Goal: Task Accomplishment & Management: Use online tool/utility

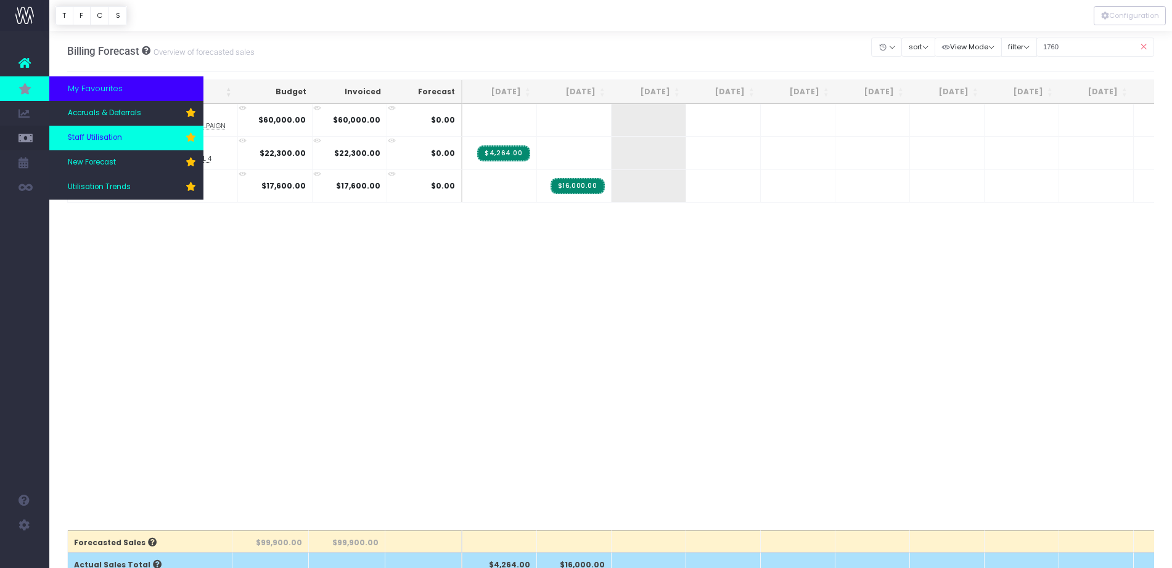
click at [104, 136] on span "Staff Utilisation" at bounding box center [95, 138] width 54 height 11
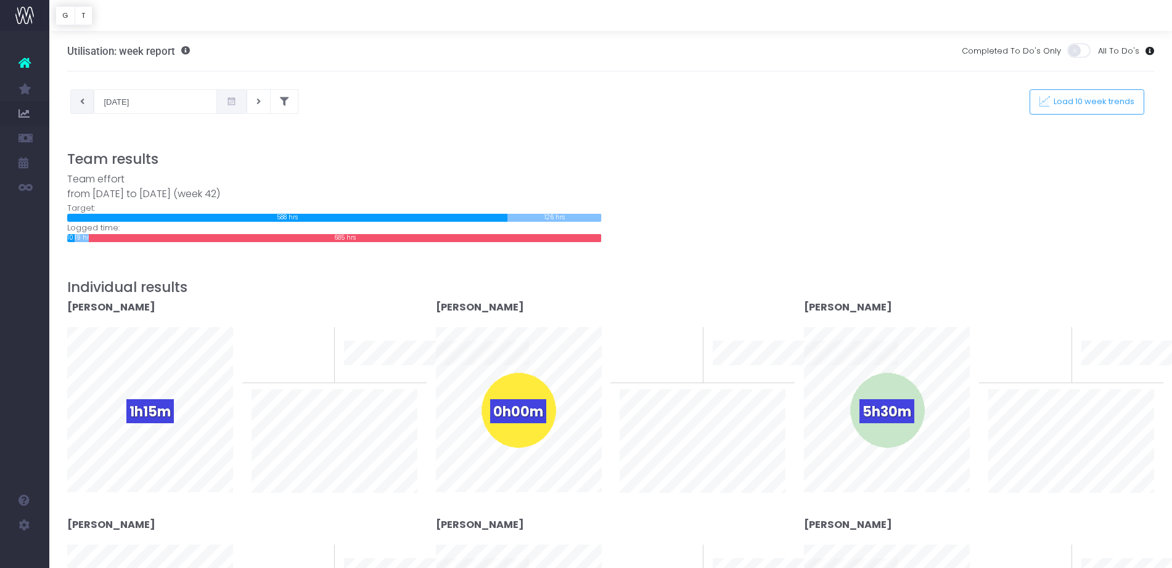
click at [86, 100] on button at bounding box center [82, 101] width 24 height 25
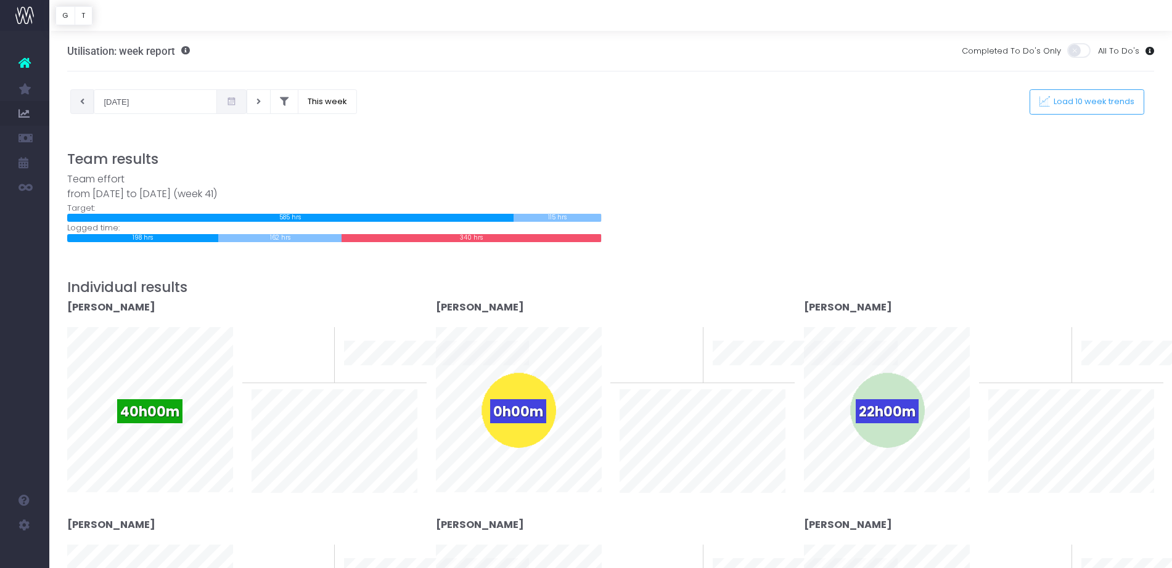
click at [81, 102] on icon at bounding box center [82, 102] width 4 height 0
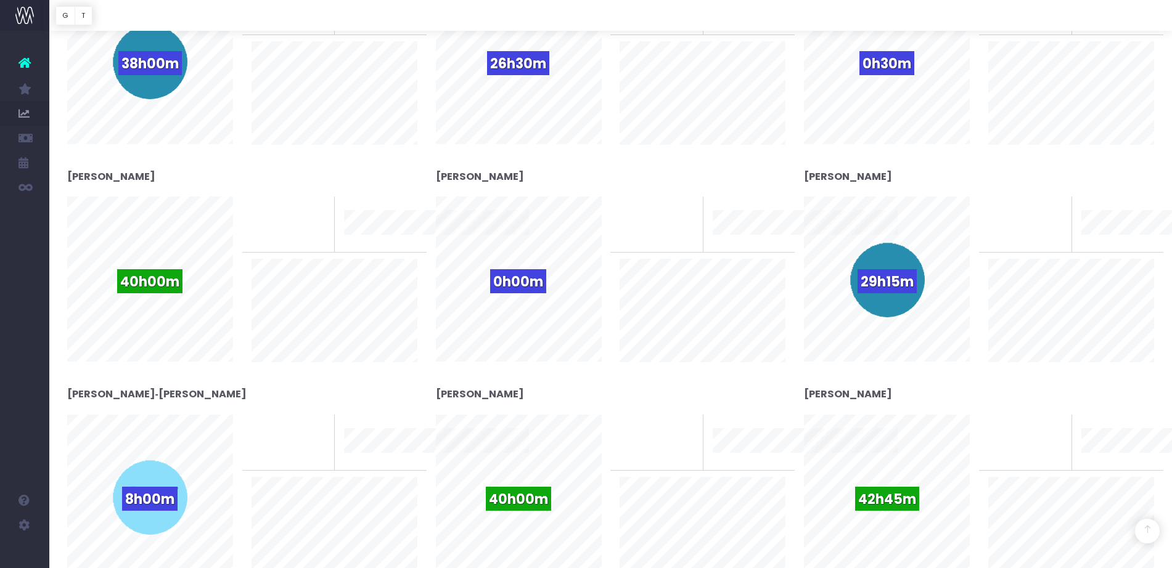
scroll to position [1541, 0]
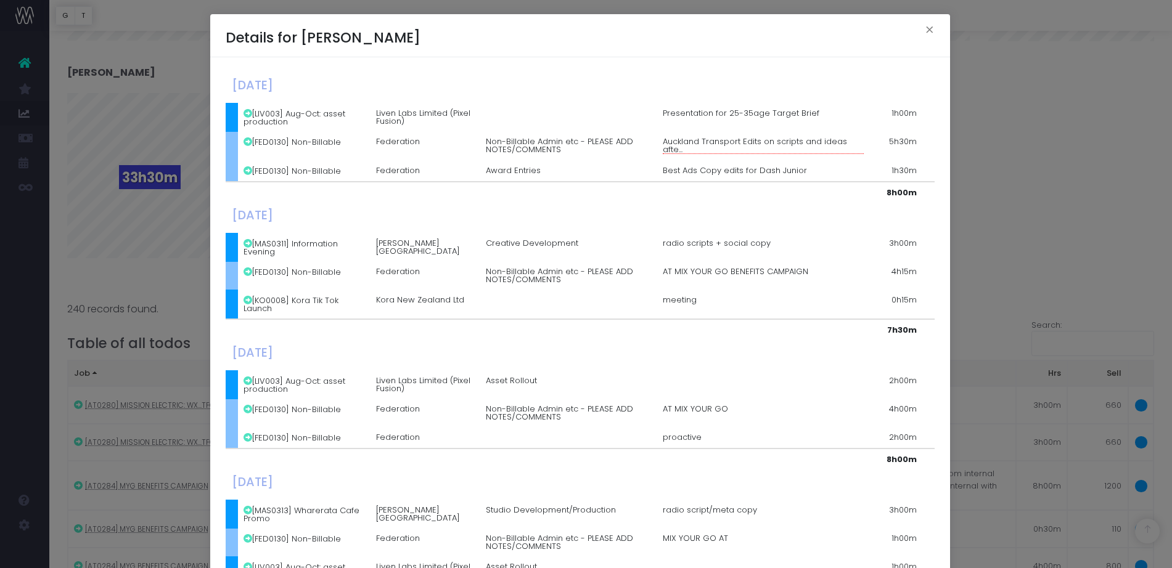
click at [131, 240] on div "Details for Romy Lane × Monday, September 29th 2025 [LIV003] Aug-Oct: asset pro…" at bounding box center [586, 284] width 1172 height 568
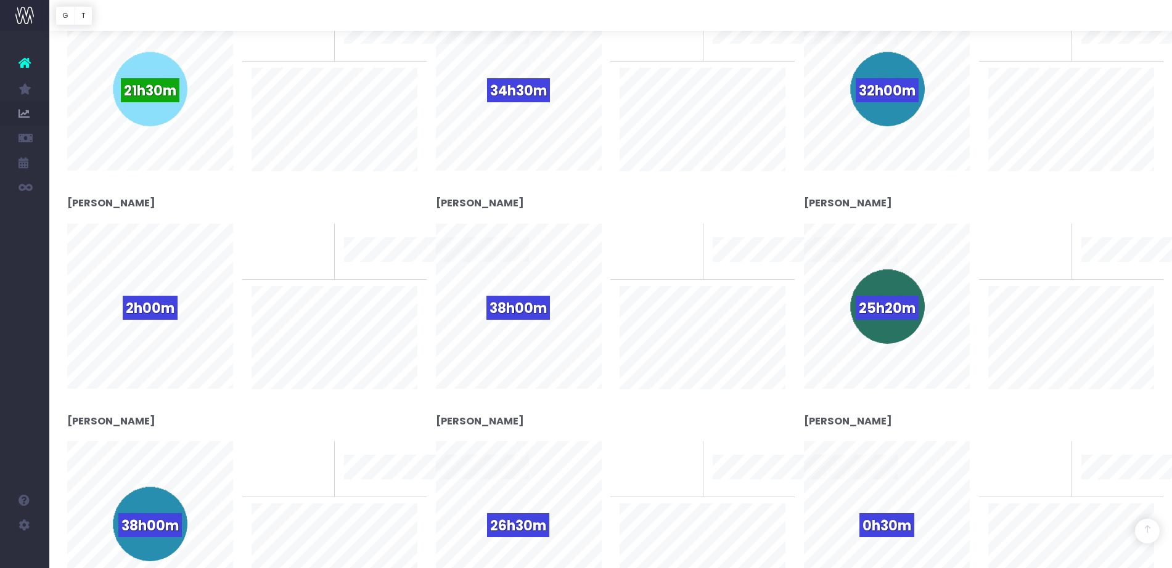
scroll to position [0, 0]
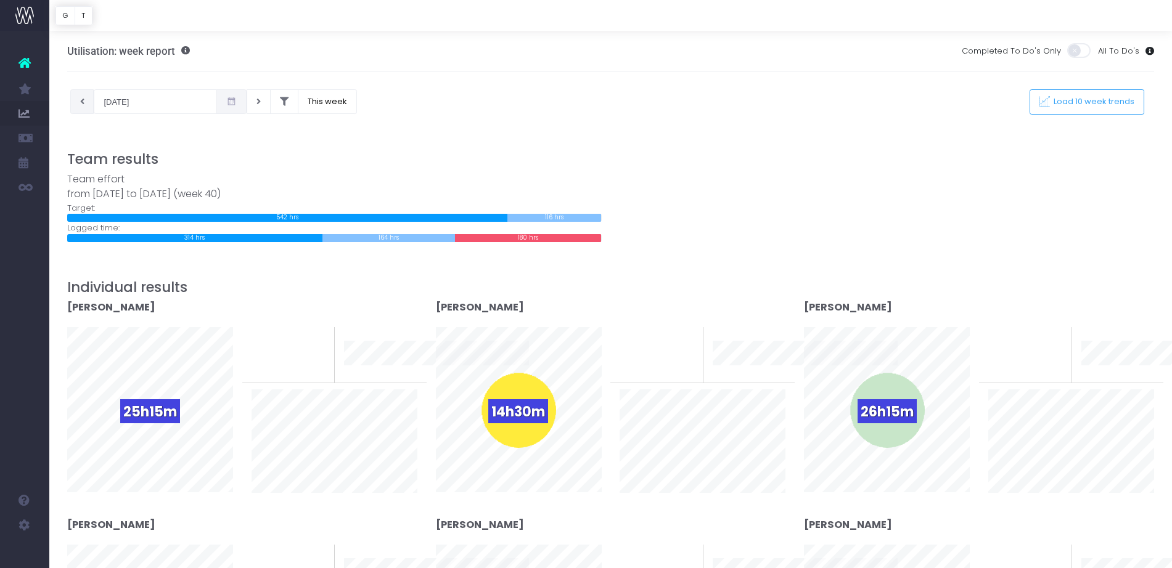
click at [83, 102] on icon at bounding box center [82, 102] width 4 height 0
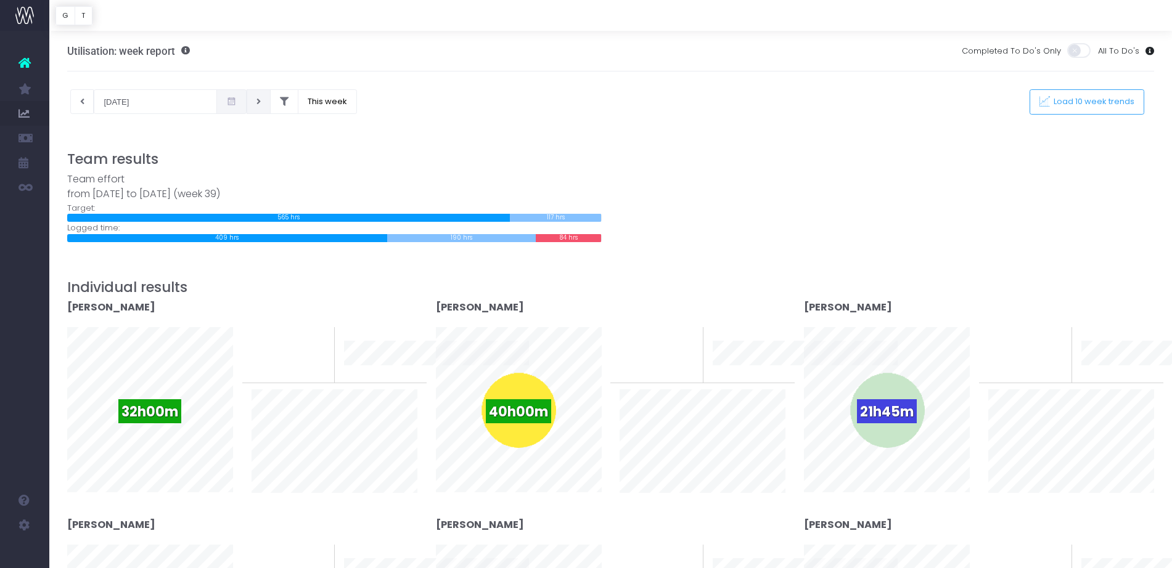
click at [255, 104] on button at bounding box center [259, 101] width 24 height 25
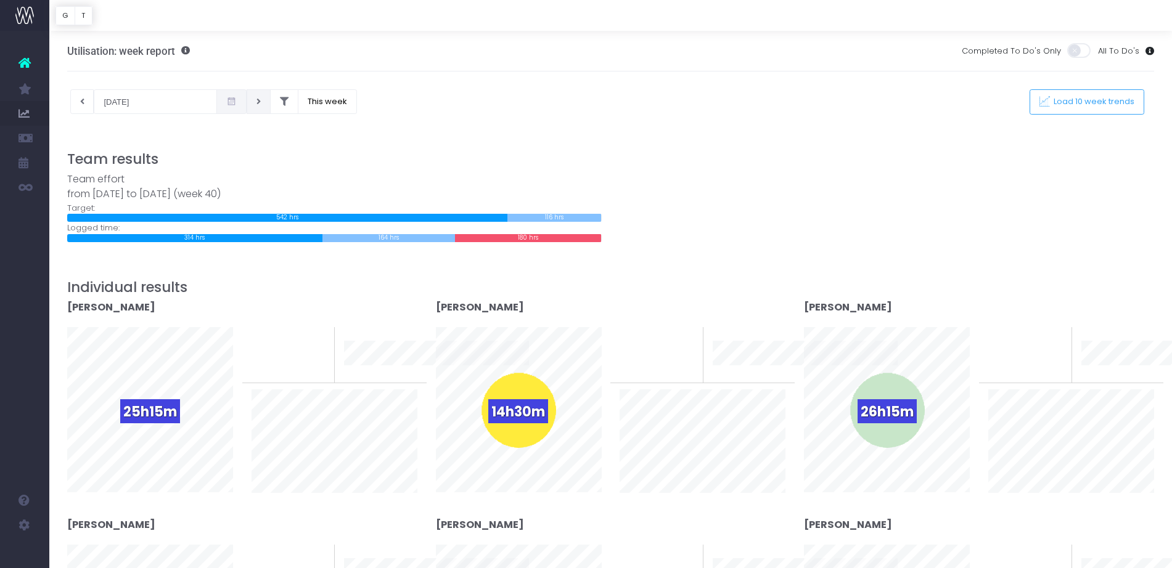
click at [255, 104] on button at bounding box center [259, 101] width 24 height 25
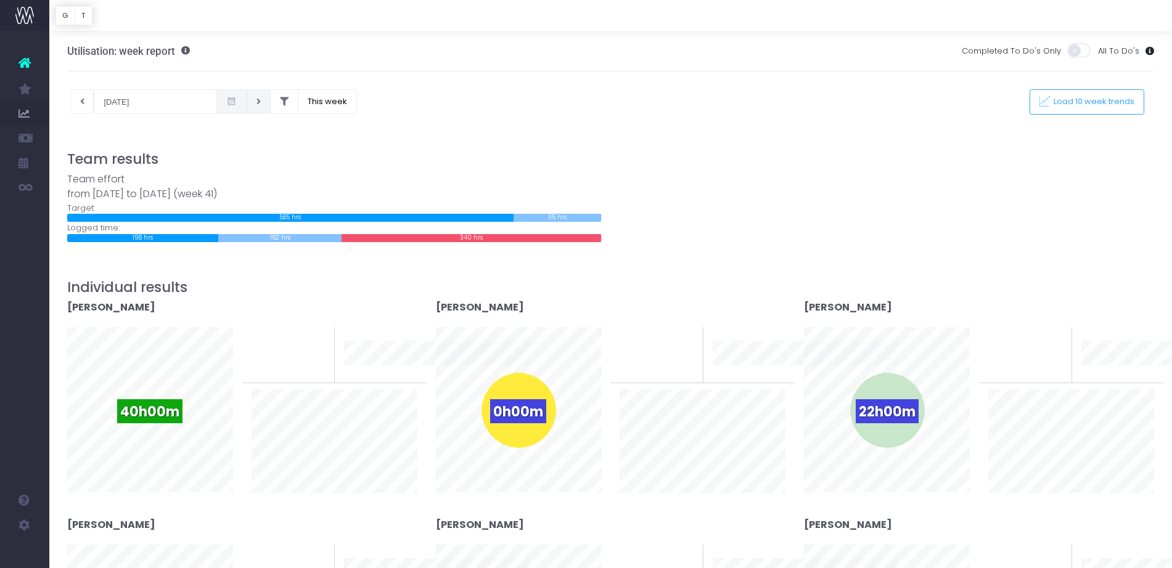
click at [262, 102] on button at bounding box center [259, 101] width 24 height 25
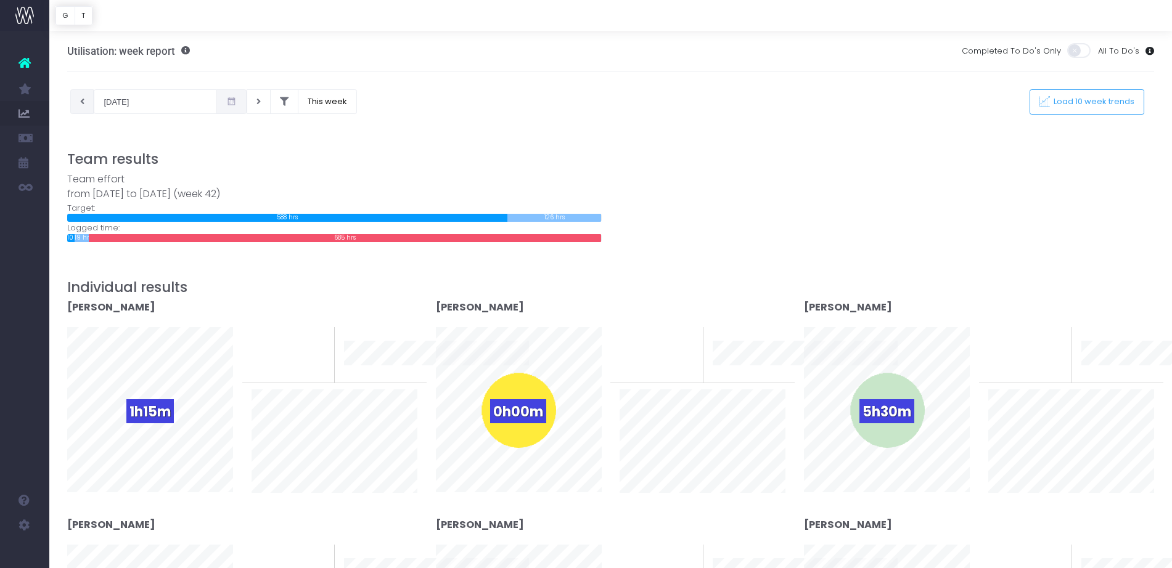
click at [84, 102] on icon at bounding box center [82, 102] width 4 height 0
type input "06-10-2025"
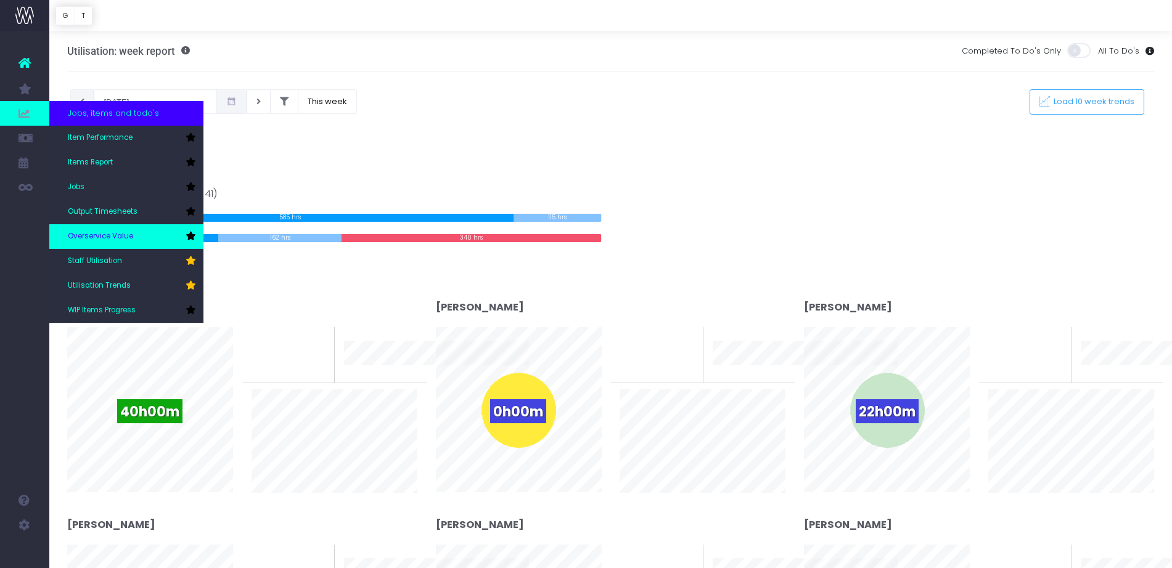
scroll to position [77, 0]
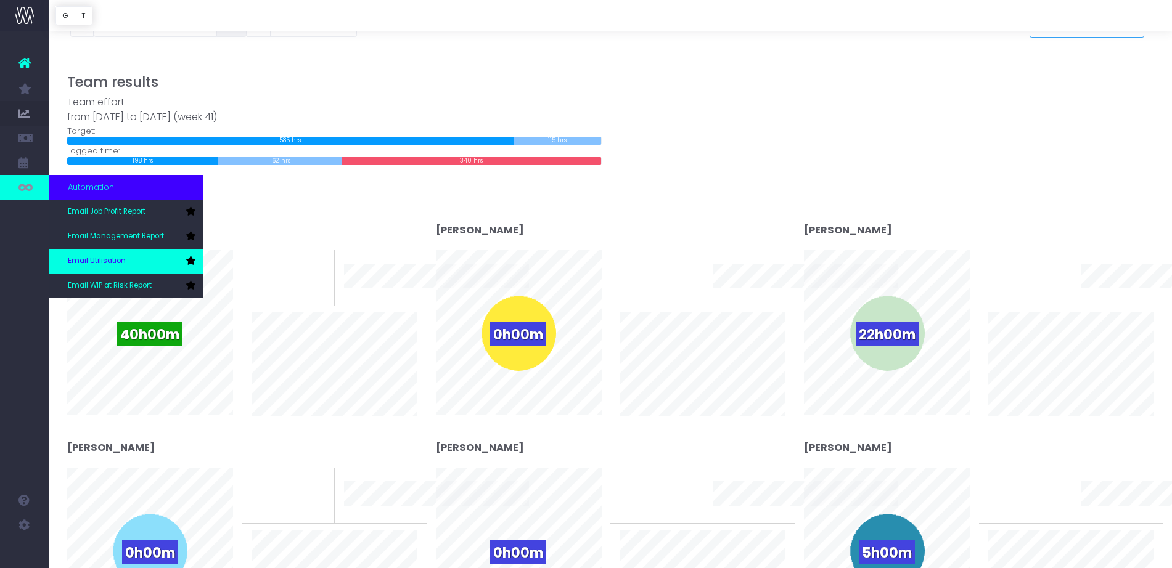
click at [105, 258] on span "Email Utilisation" at bounding box center [97, 261] width 58 height 11
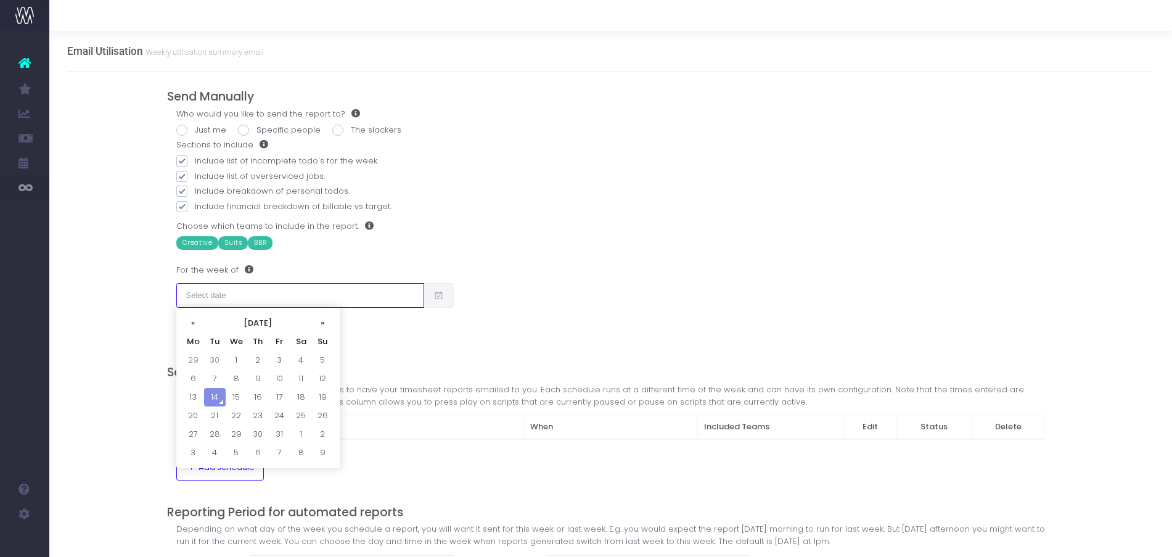
click at [332, 296] on input "text" at bounding box center [300, 295] width 248 height 25
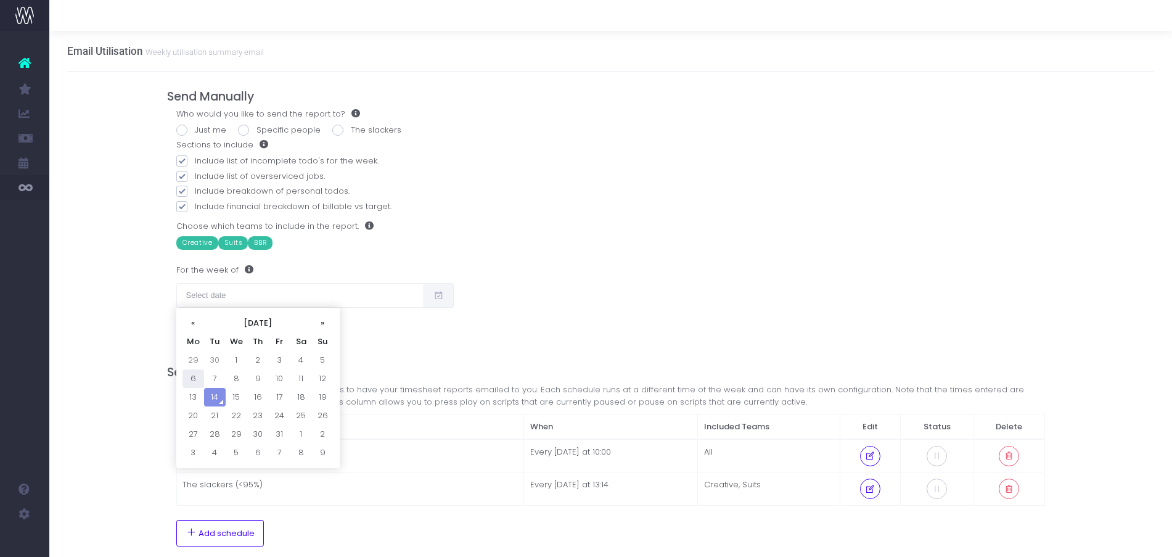
click at [185, 370] on td "6" at bounding box center [193, 378] width 22 height 18
type input "06/10/2025"
click at [354, 354] on div "Send Manually Who would you like to send the report to? Just me Specific people…" at bounding box center [611, 380] width 888 height 616
click at [333, 126] on span at bounding box center [337, 130] width 11 height 11
click at [351, 126] on input "The slackers" at bounding box center [355, 128] width 8 height 8
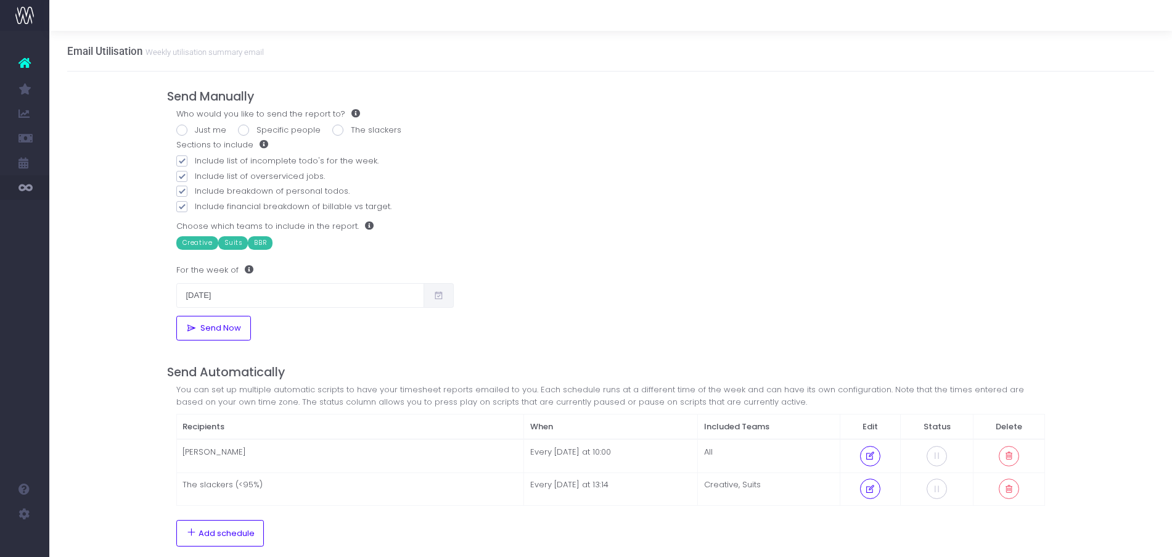
radio input "true"
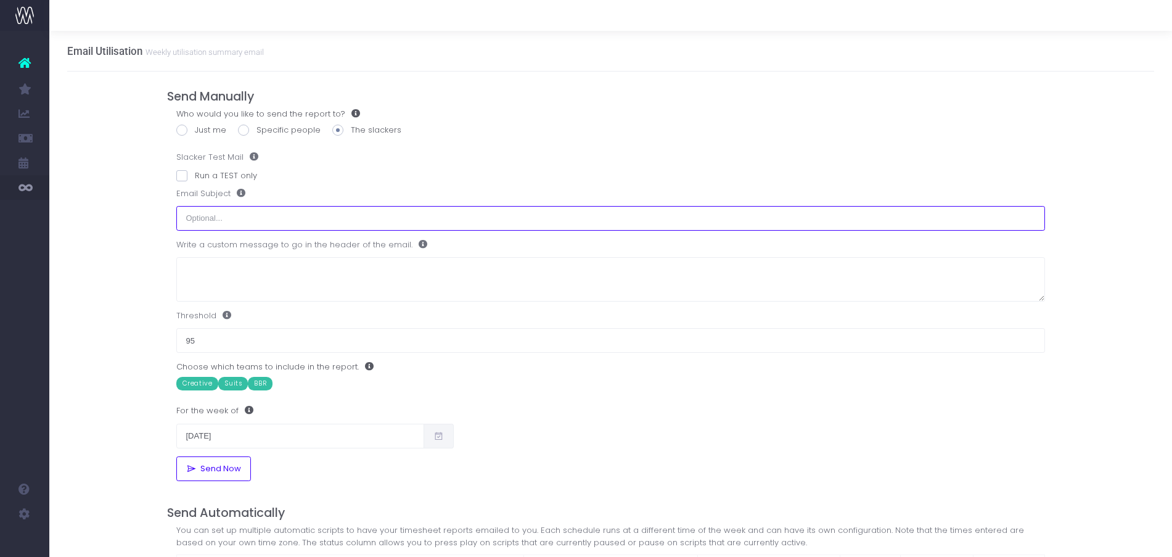
click at [265, 215] on input "text" at bounding box center [610, 218] width 869 height 25
type input "Incomplete timesheets"
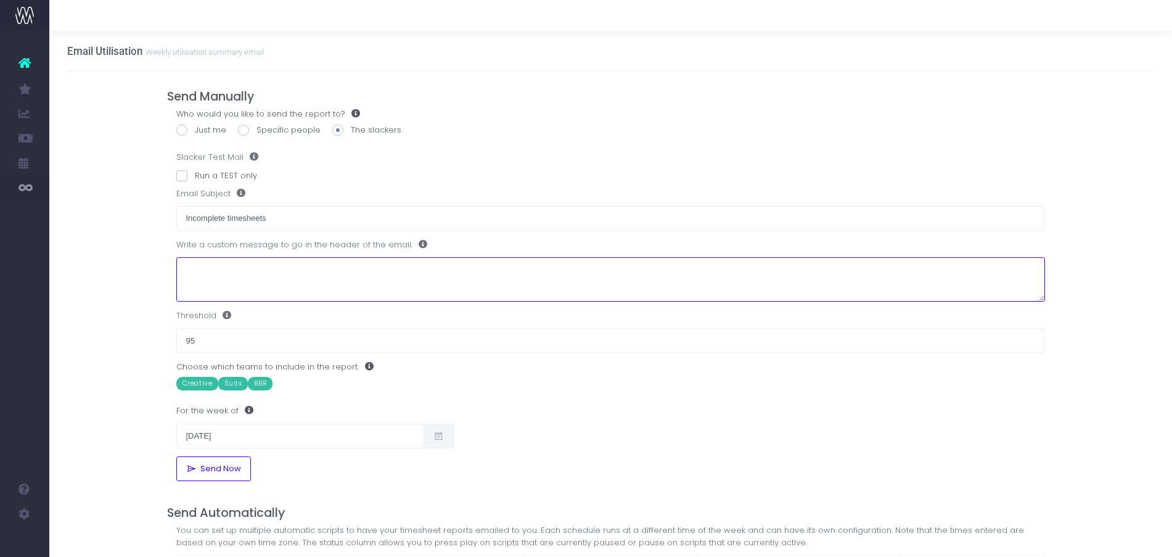
click at [251, 280] on textarea at bounding box center [610, 279] width 869 height 45
click at [369, 269] on textarea "Your timesheets are incomplete for last week (& possiblt weeks prior" at bounding box center [610, 279] width 869 height 45
click at [445, 266] on textarea "Your timesheets are incomplete for last week (& possibly weeks prior" at bounding box center [610, 279] width 869 height 45
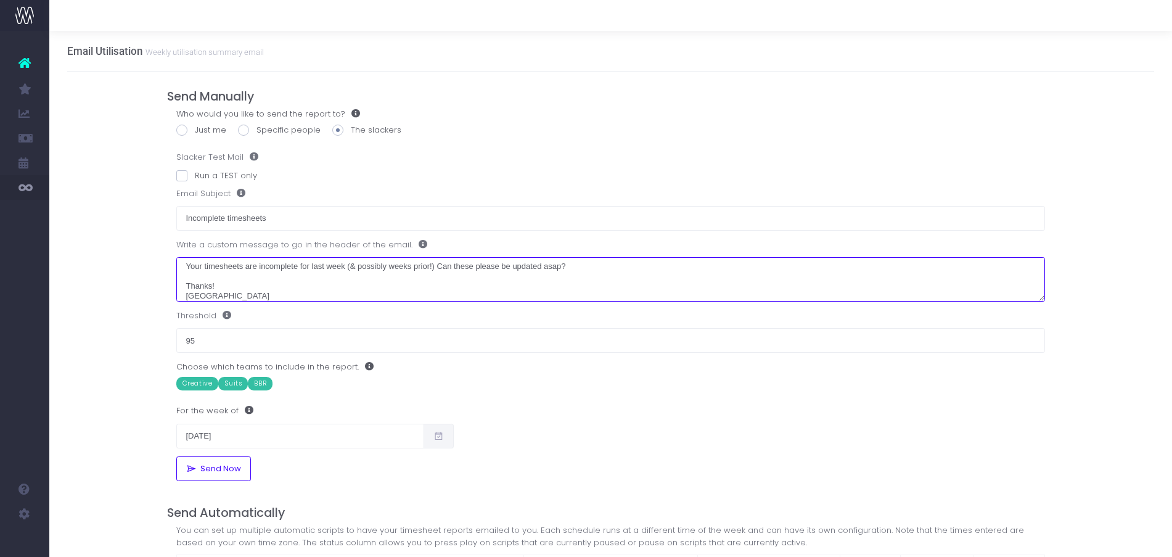
click at [593, 268] on textarea "Your timesheets are incomplete for last week (& possibly weeks prior!) Can thes…" at bounding box center [610, 279] width 869 height 45
click at [554, 257] on textarea "Your timesheets are incomplete for last week (& possibly weeks prior!) Can thes…" at bounding box center [610, 279] width 869 height 45
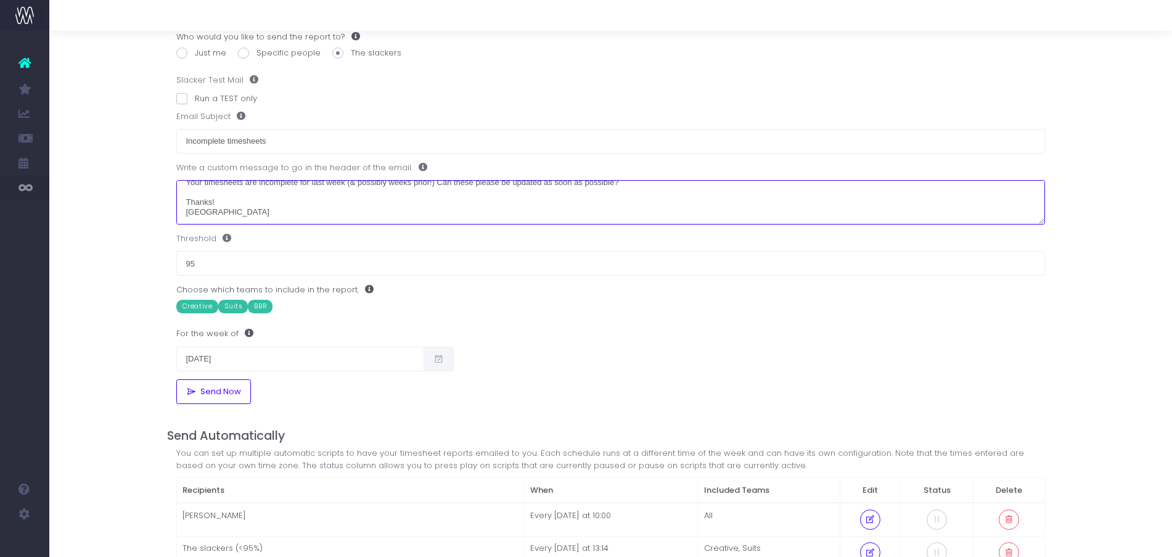
scroll to position [154, 0]
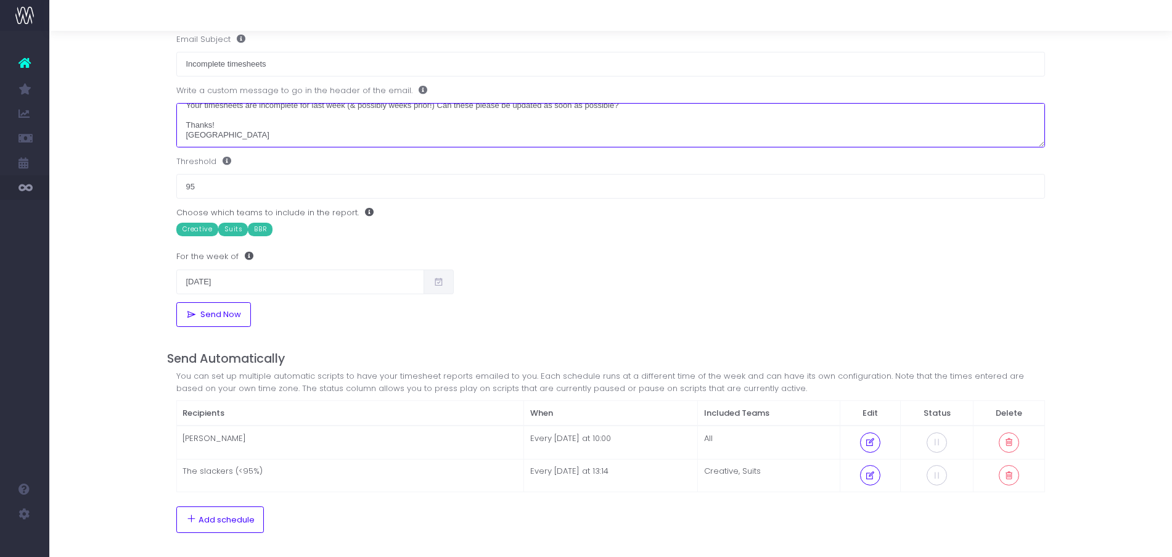
type textarea "Your timesheets are incomplete for last week (& possibly weeks prior!) Can thes…"
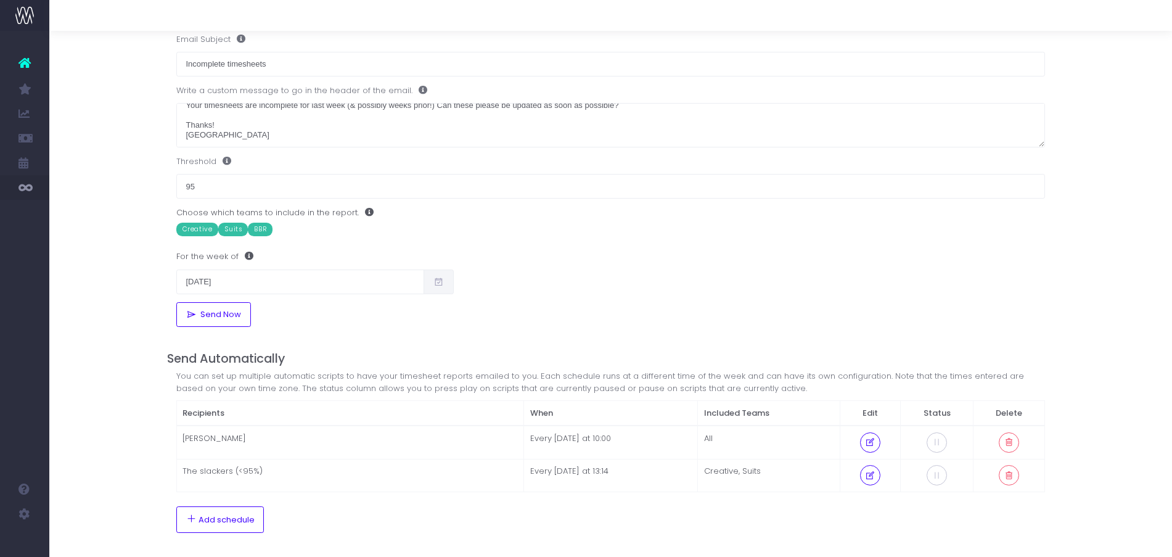
click at [259, 231] on span "BBR" at bounding box center [260, 230] width 25 height 14
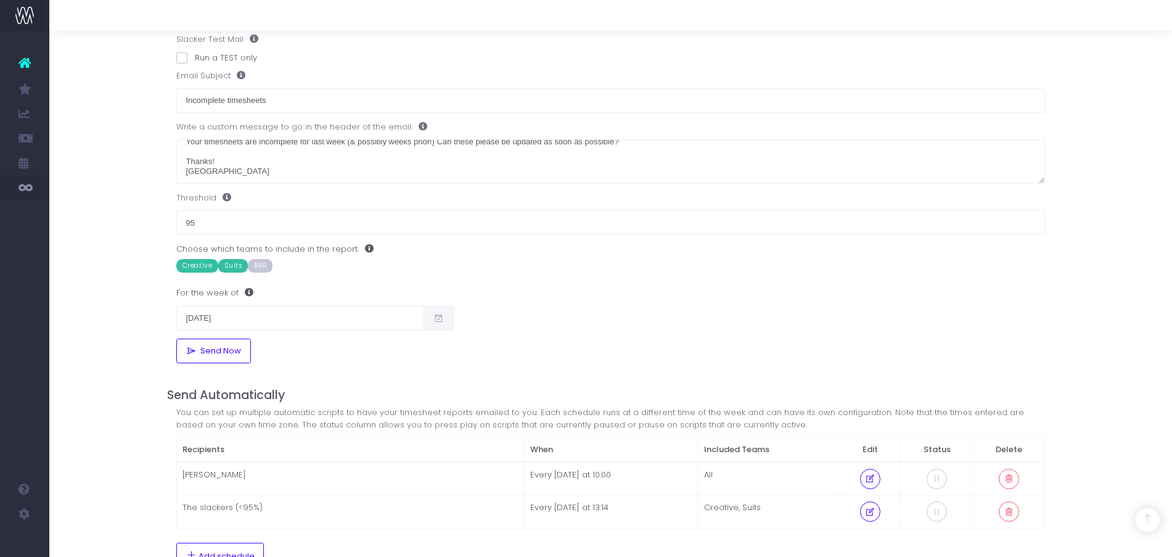
scroll to position [0, 0]
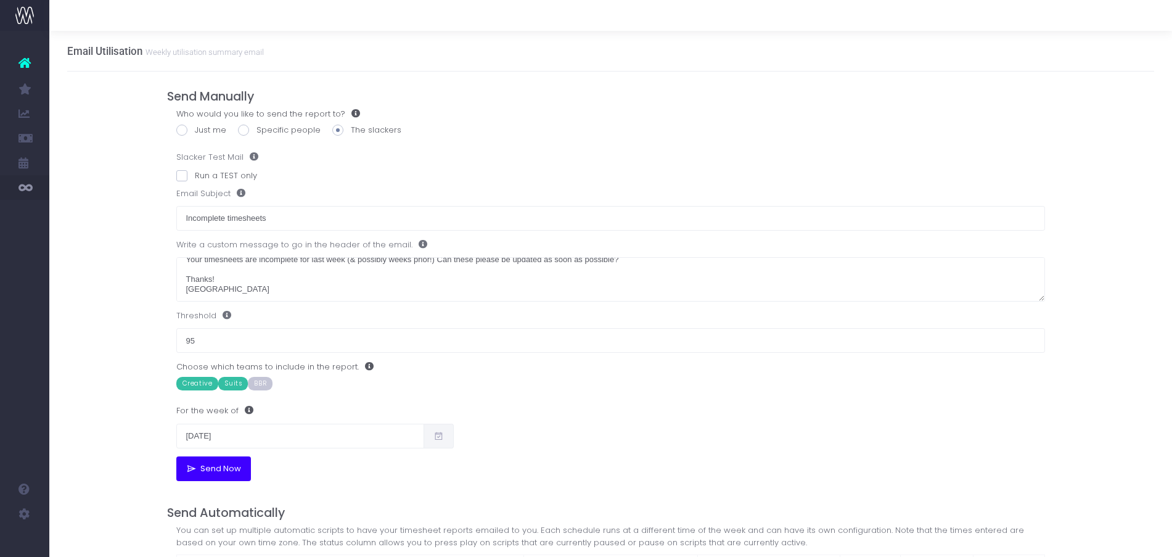
click at [206, 472] on span "Send Now" at bounding box center [219, 469] width 45 height 10
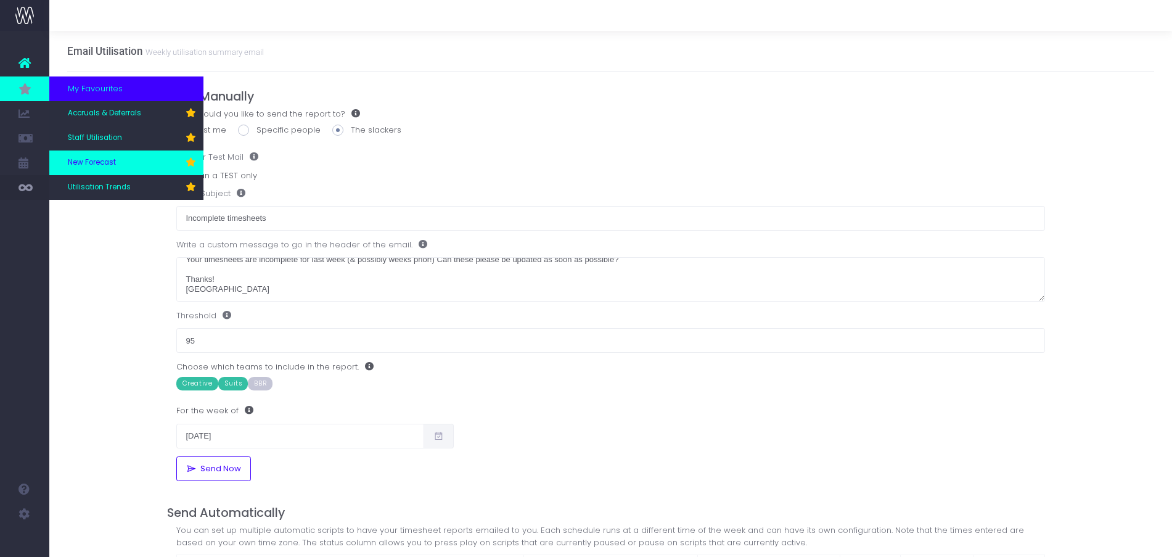
click at [102, 165] on span "New Forecast" at bounding box center [92, 162] width 48 height 11
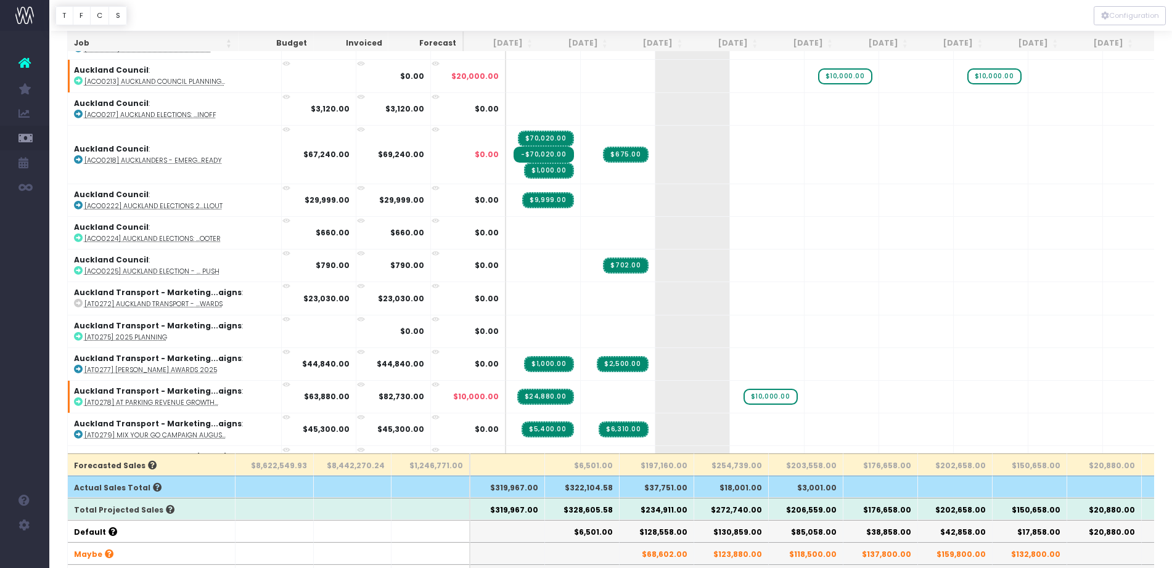
scroll to position [231, 0]
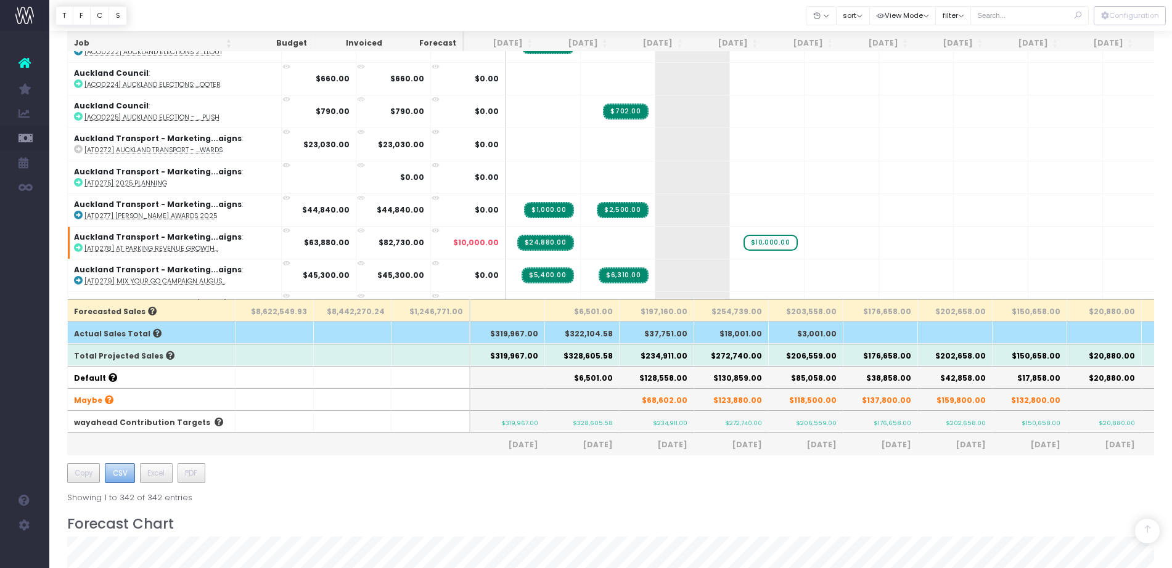
click at [115, 473] on span "CSV" at bounding box center [120, 473] width 15 height 11
click at [1012, 18] on input "text" at bounding box center [1029, 15] width 118 height 19
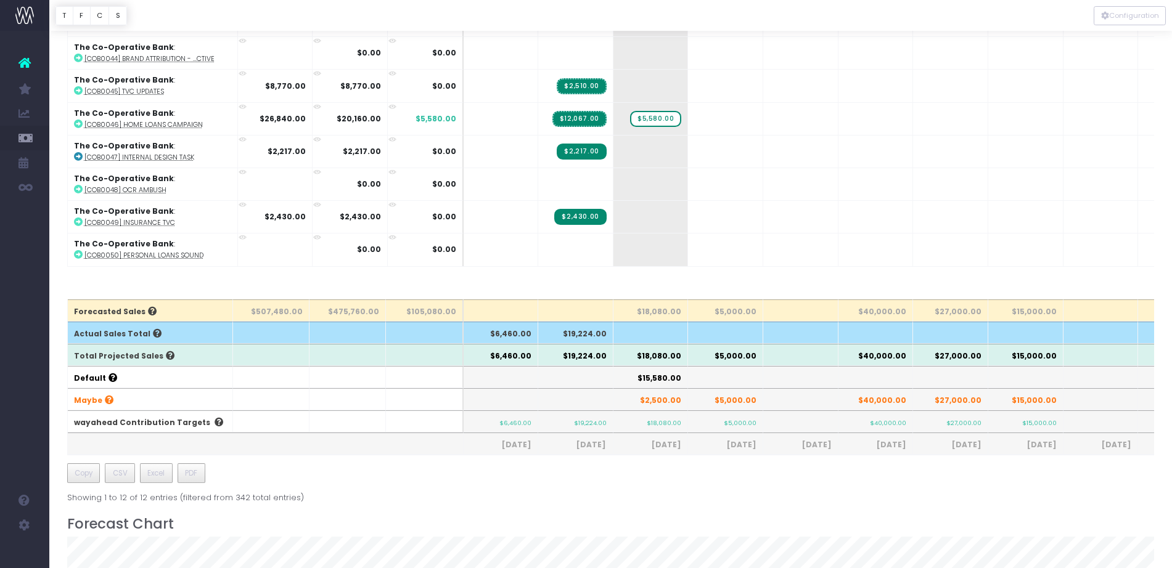
scroll to position [0, 0]
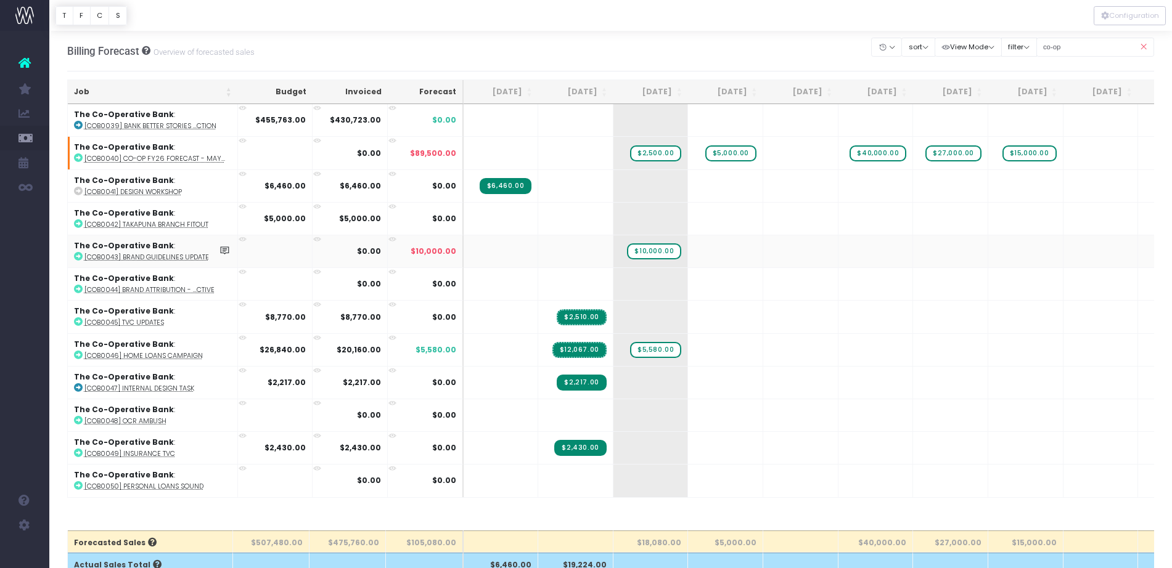
click at [140, 256] on abbr "[COB0043] Brand Guidelines Update" at bounding box center [146, 257] width 125 height 9
click at [648, 31] on div "Billing Forecast Overview of forecasted sales Clear Filters Hide [DATE] [DATE] …" at bounding box center [610, 51] width 1087 height 41
drag, startPoint x: 1063, startPoint y: 46, endPoint x: 1008, endPoint y: 51, distance: 55.1
click at [1008, 51] on div "Clear Filters Hide Aug 2025 Sep 2025 Oct 2025 Nov 2025 Dec 2025 Jan 2026 Feb 20…" at bounding box center [1013, 47] width 282 height 25
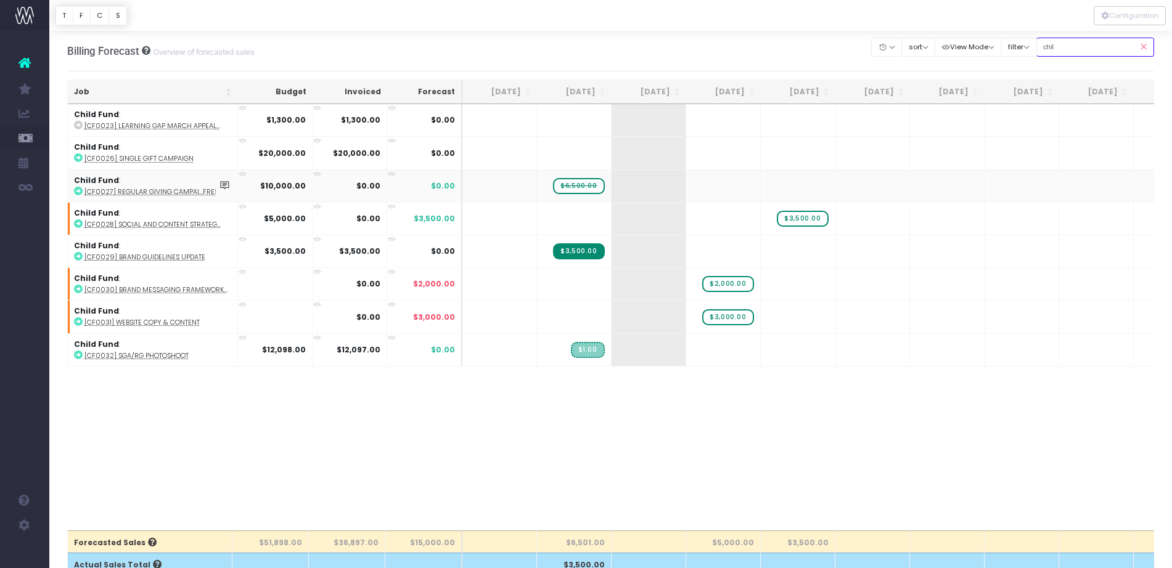
type input "chil"
drag, startPoint x: 595, startPoint y: 183, endPoint x: 630, endPoint y: 179, distance: 35.4
click at [630, 179] on tr "Child Fund : [CF0027] Regular Giving campai...fresh $10,000.00 $0.00 $0.00 $6,5…" at bounding box center [787, 186] width 1439 height 33
drag, startPoint x: 581, startPoint y: 181, endPoint x: 655, endPoint y: 184, distance: 74.1
click at [132, 354] on abbr "[CF0032] SGA/RG Photoshoot" at bounding box center [136, 355] width 104 height 9
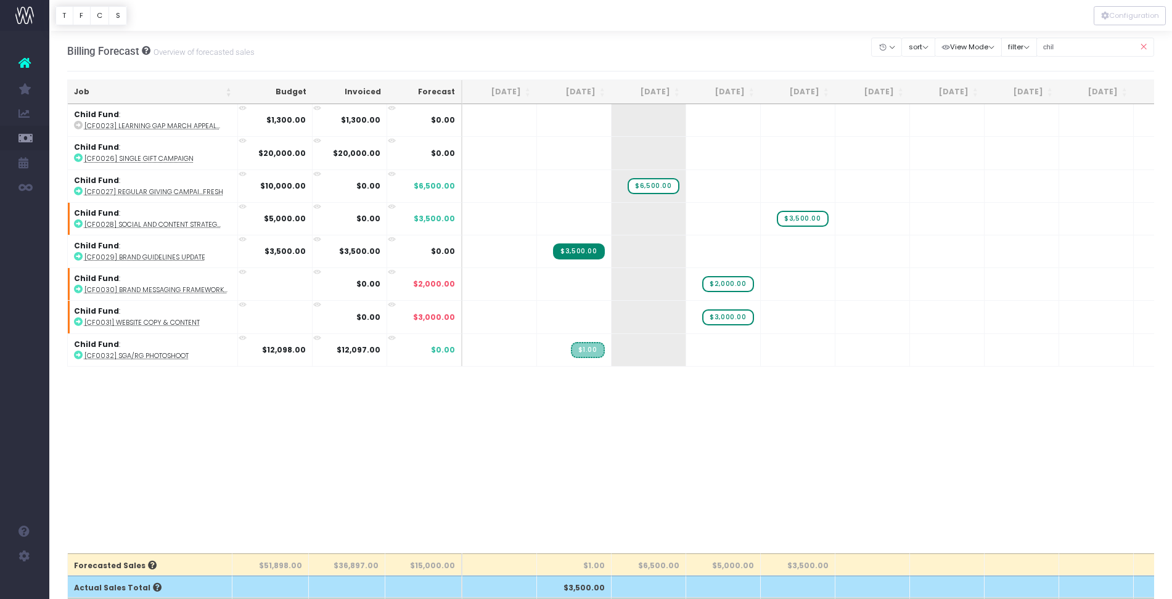
click at [1142, 51] on icon at bounding box center [1143, 47] width 22 height 25
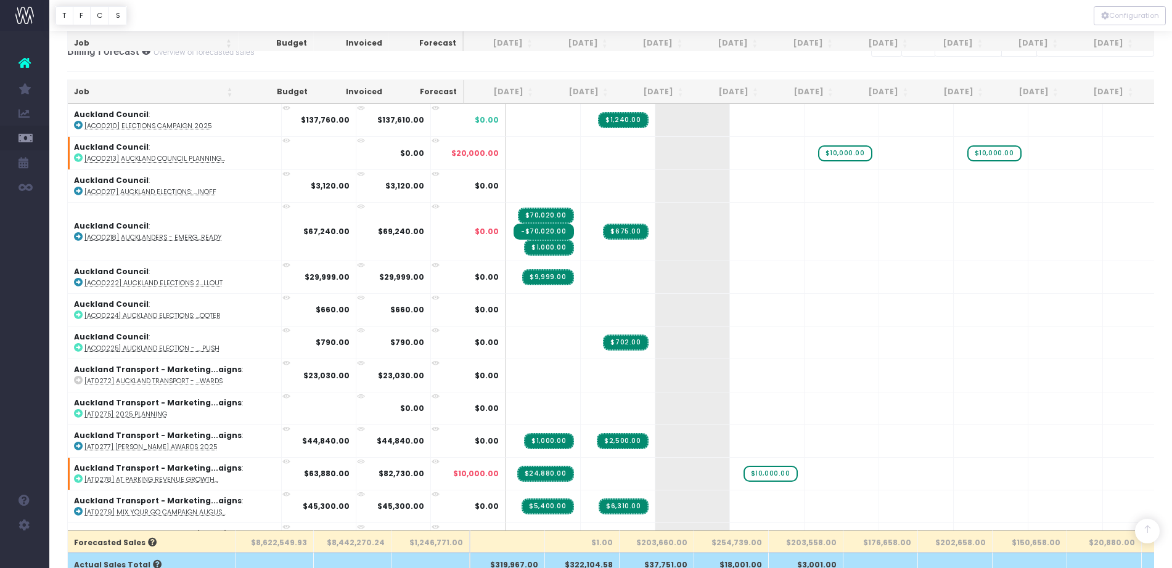
scroll to position [809, 0]
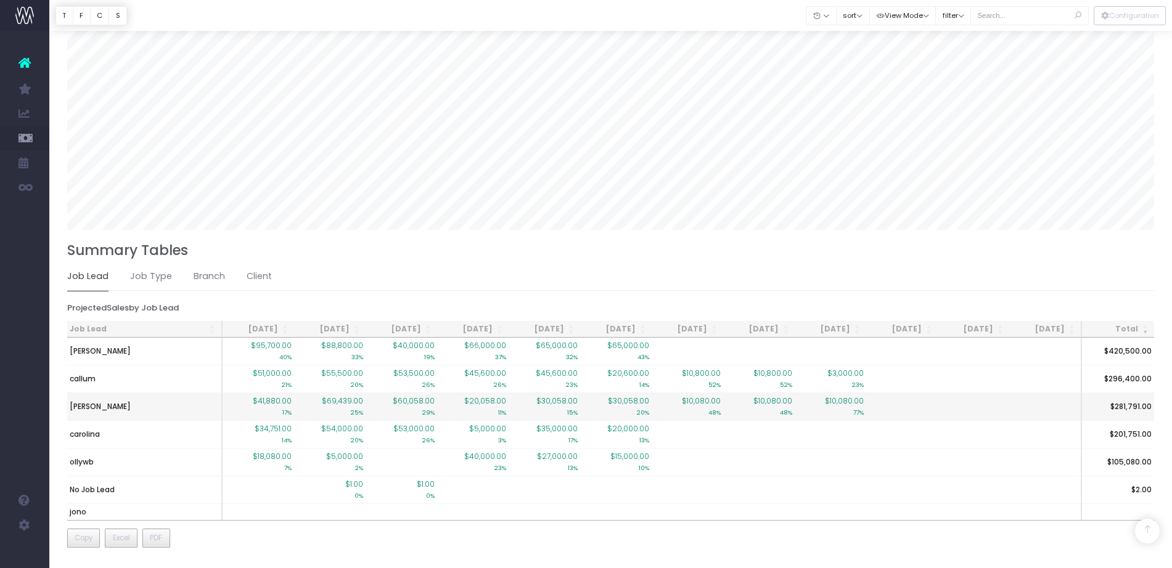
click at [84, 412] on td "[PERSON_NAME]" at bounding box center [144, 407] width 155 height 28
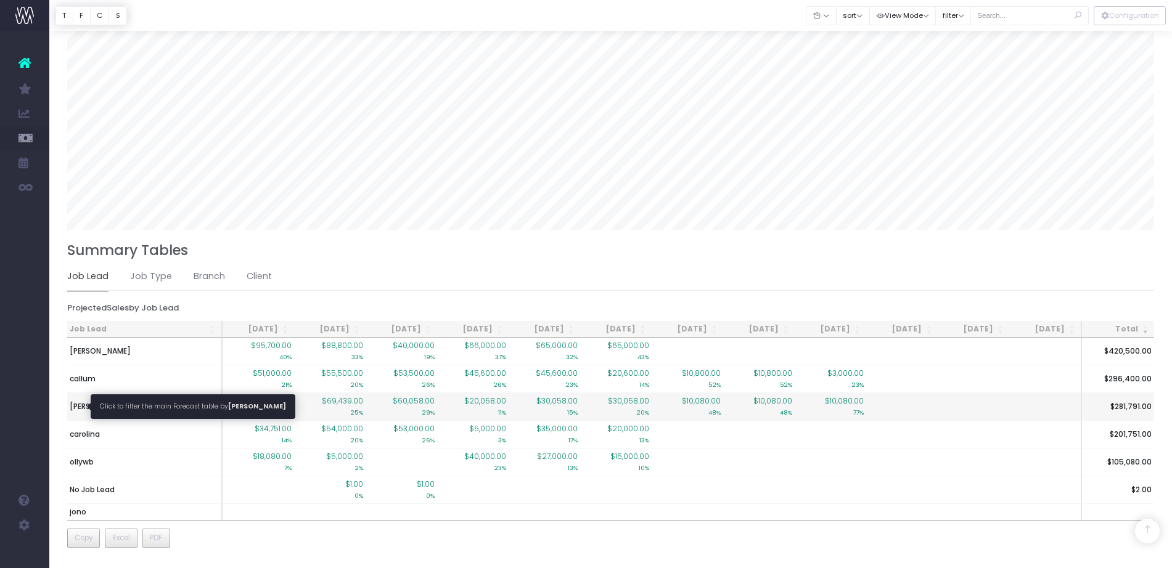
click at [80, 409] on span "[PERSON_NAME]" at bounding box center [100, 406] width 61 height 11
type input ""Job lead: paul""
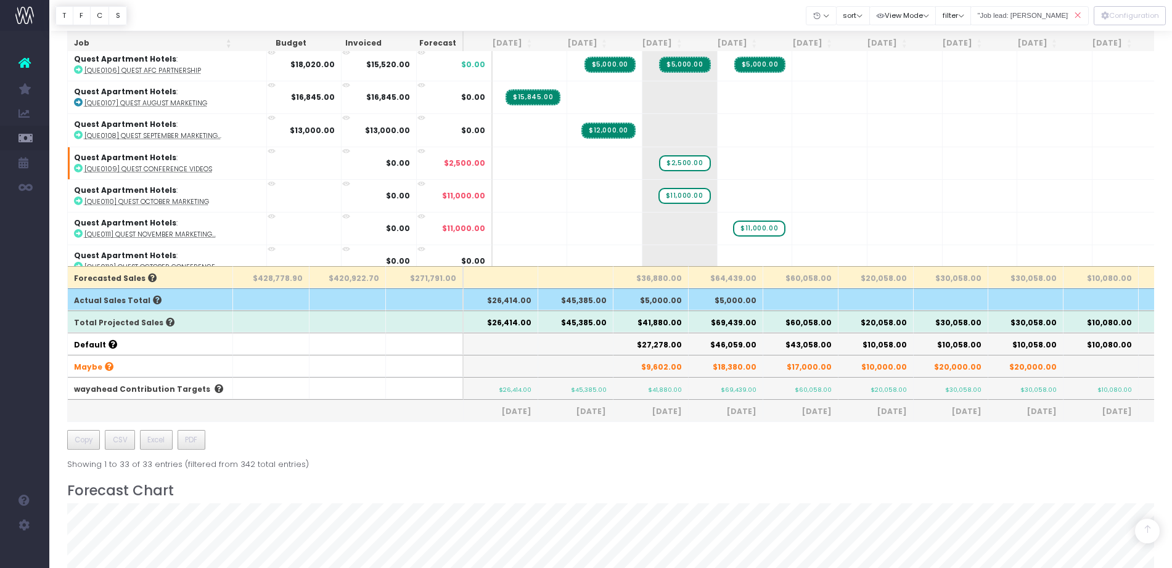
scroll to position [706, 0]
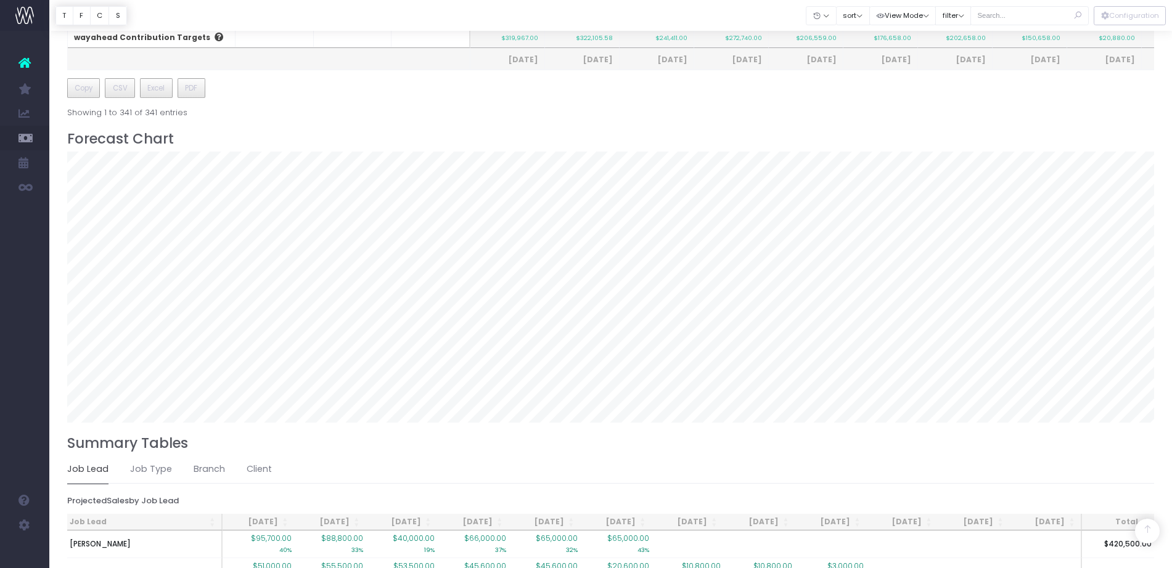
scroll to position [809, 0]
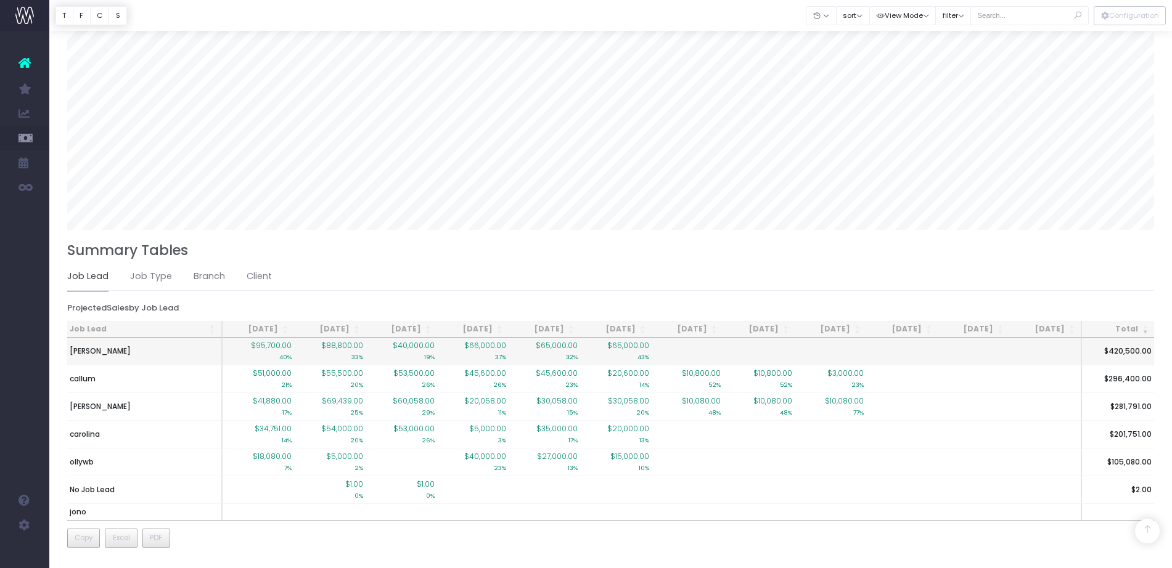
click at [207, 348] on td "[PERSON_NAME]" at bounding box center [144, 351] width 155 height 27
click at [276, 346] on span "$95,700.00" at bounding box center [271, 345] width 41 height 11
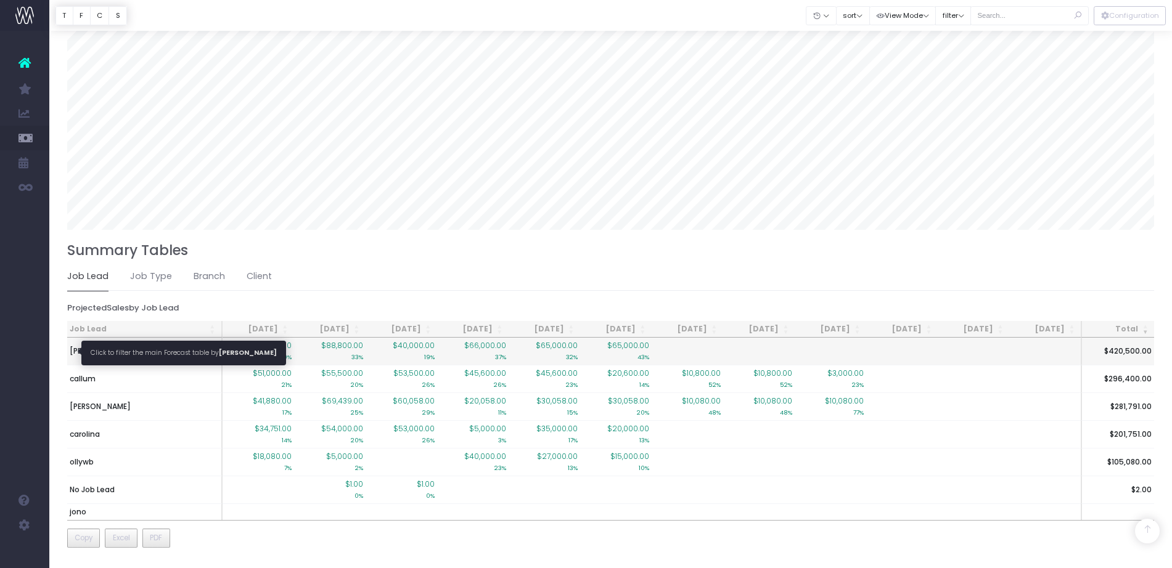
click at [71, 350] on span "[PERSON_NAME]" at bounding box center [100, 351] width 61 height 11
type input ""Job lead: liz""
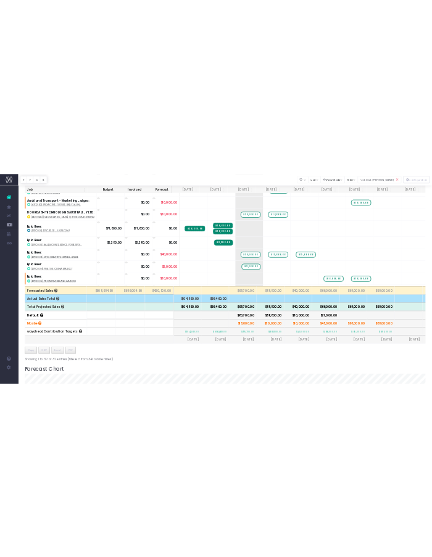
scroll to position [0, 0]
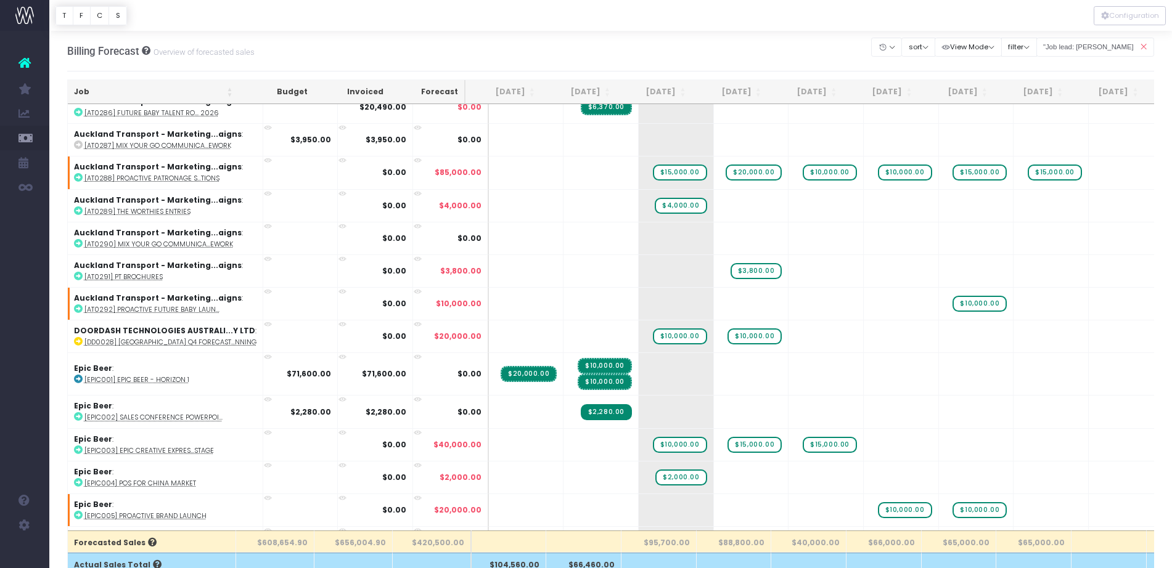
click at [782, 41] on div "Billing Forecast Overview of forecasted sales Clear Filters Hide [DATE] [DATE] …" at bounding box center [610, 51] width 1087 height 41
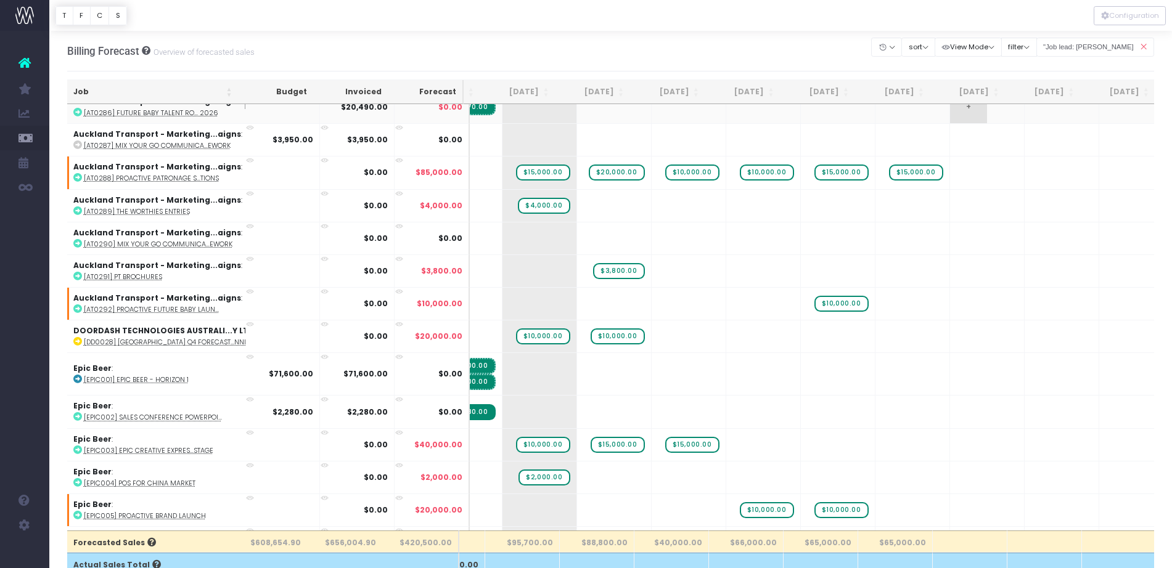
scroll to position [308, 134]
click at [1144, 47] on icon at bounding box center [1143, 47] width 22 height 25
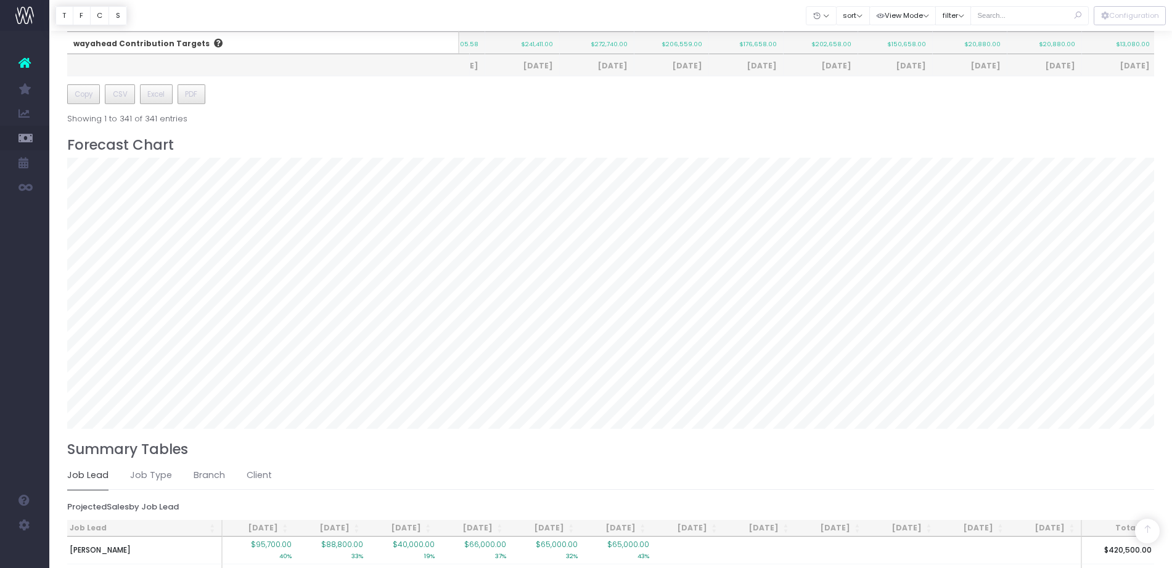
scroll to position [809, 0]
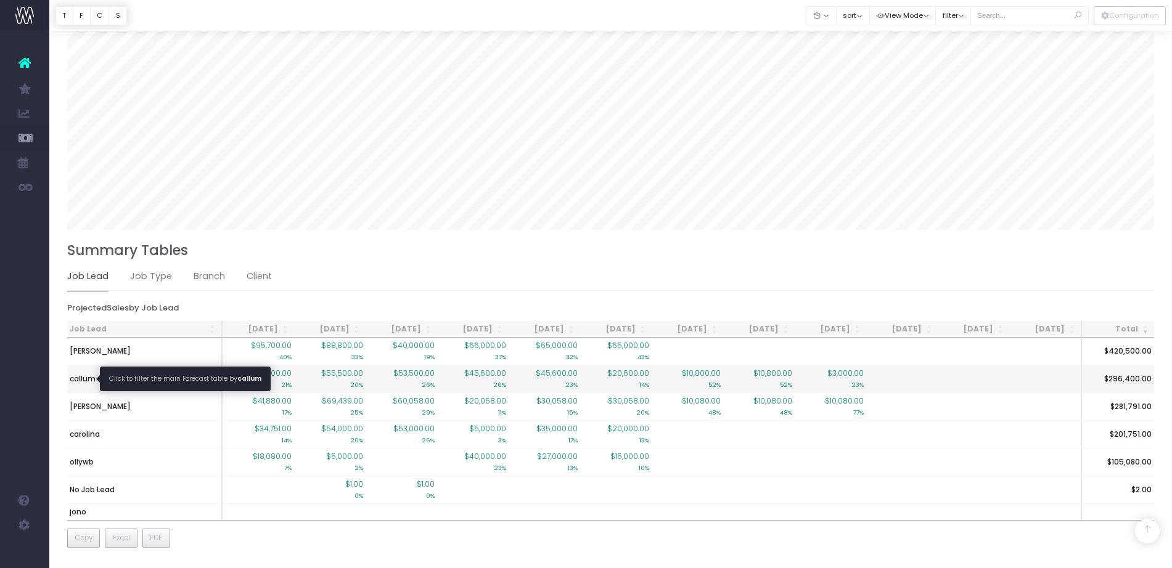
click at [81, 378] on span "callum" at bounding box center [83, 379] width 26 height 11
type input ""Job lead: callum""
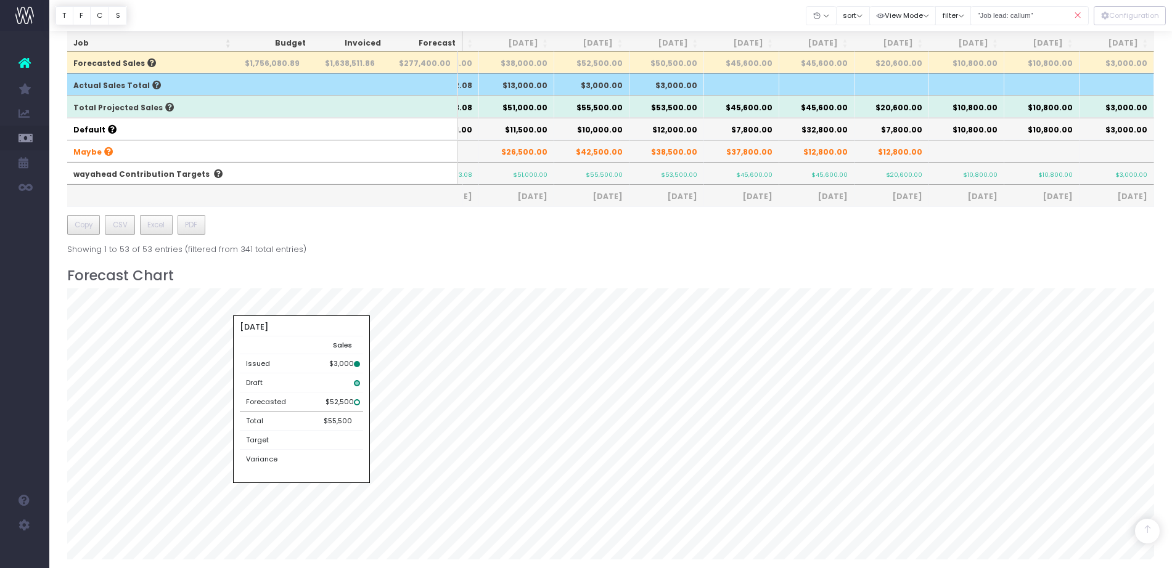
scroll to position [654, 0]
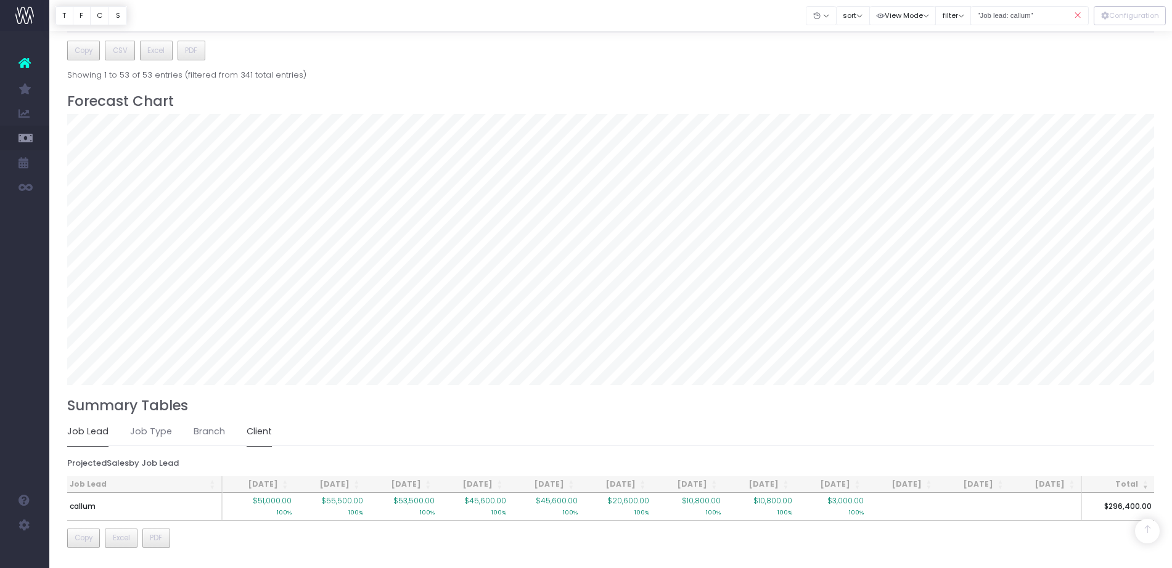
click at [262, 430] on link "Client" at bounding box center [259, 432] width 25 height 28
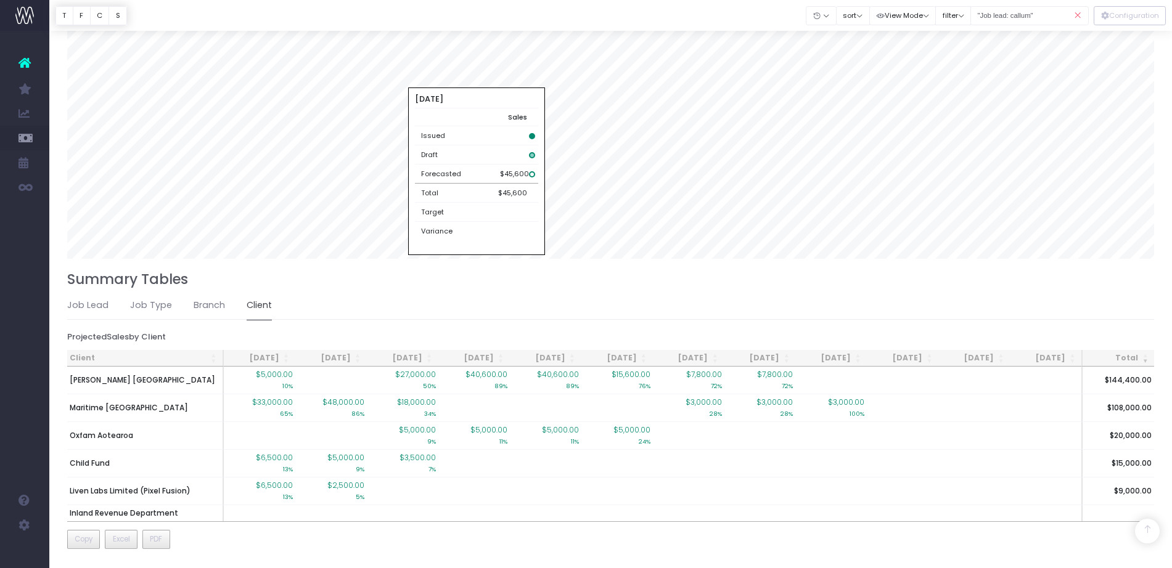
scroll to position [0, 0]
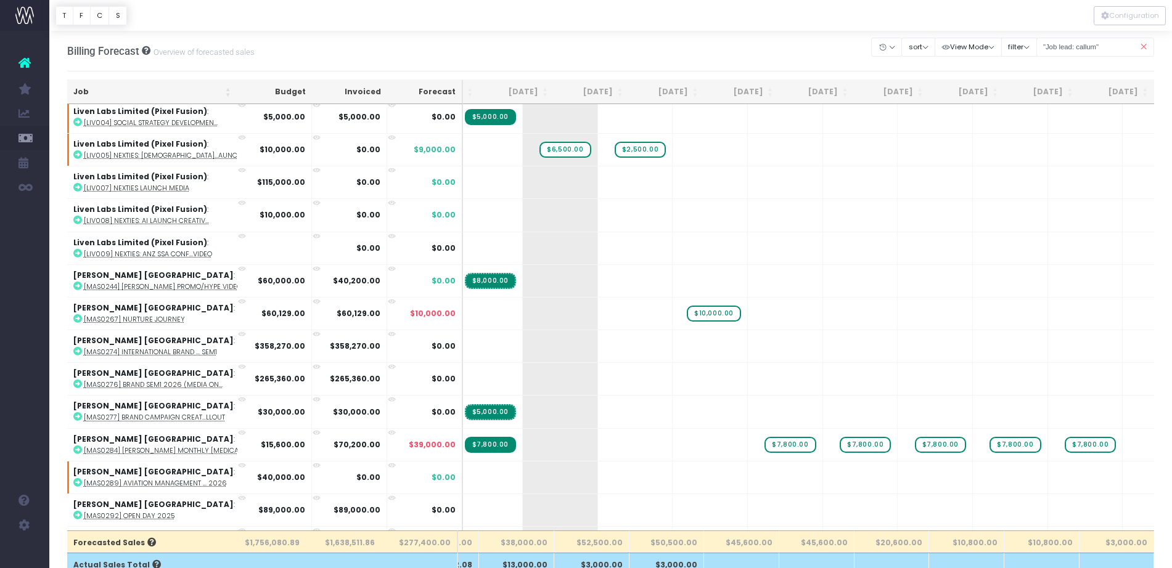
click at [1150, 47] on icon at bounding box center [1143, 47] width 22 height 25
click at [1142, 49] on icon at bounding box center [1143, 47] width 22 height 25
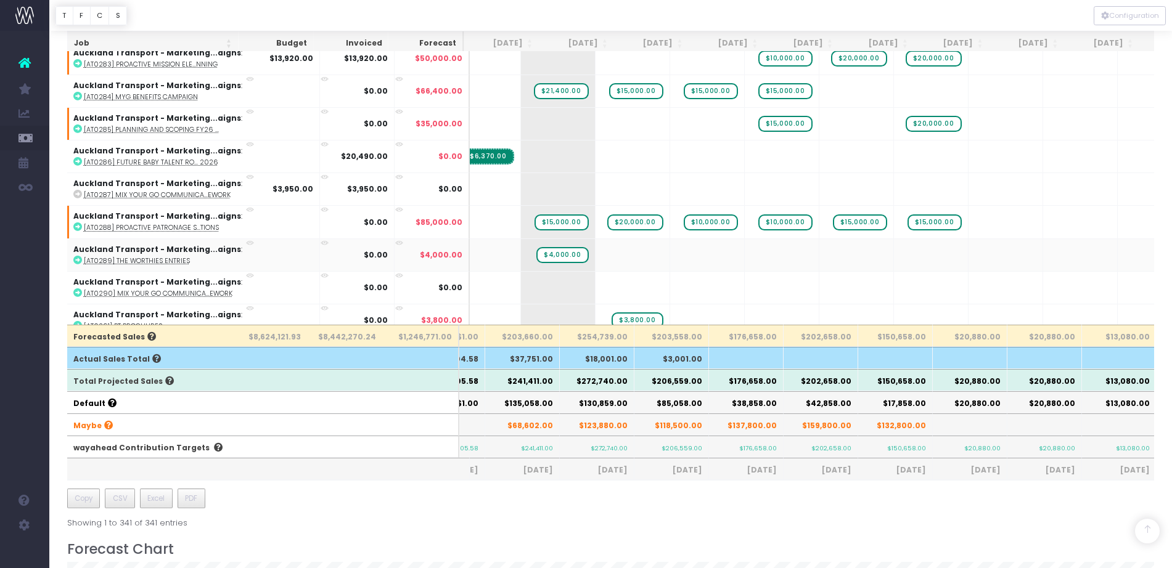
scroll to position [205, 0]
click at [540, 383] on th "$241,411.00" at bounding box center [522, 381] width 75 height 22
click at [583, 414] on th "$123,880.00" at bounding box center [597, 425] width 75 height 22
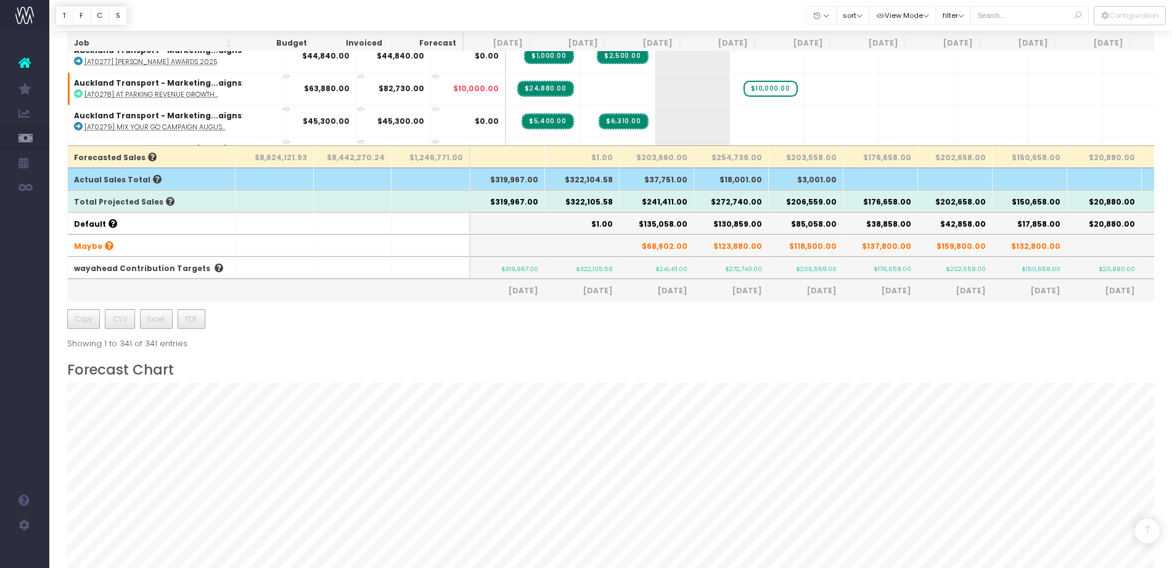
scroll to position [809, 0]
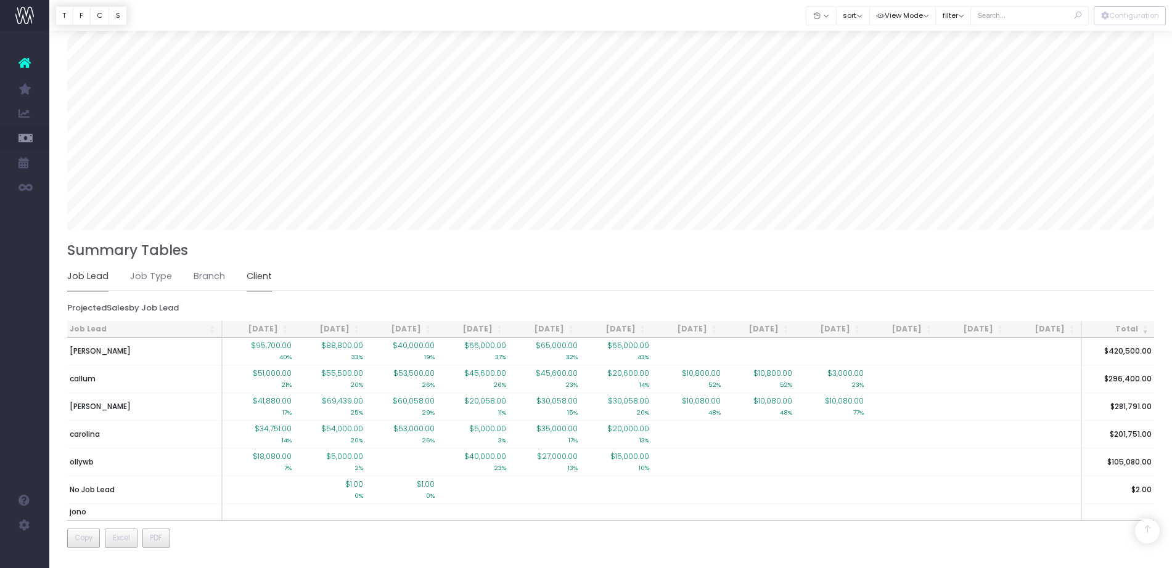
click at [259, 272] on link "Client" at bounding box center [259, 277] width 25 height 28
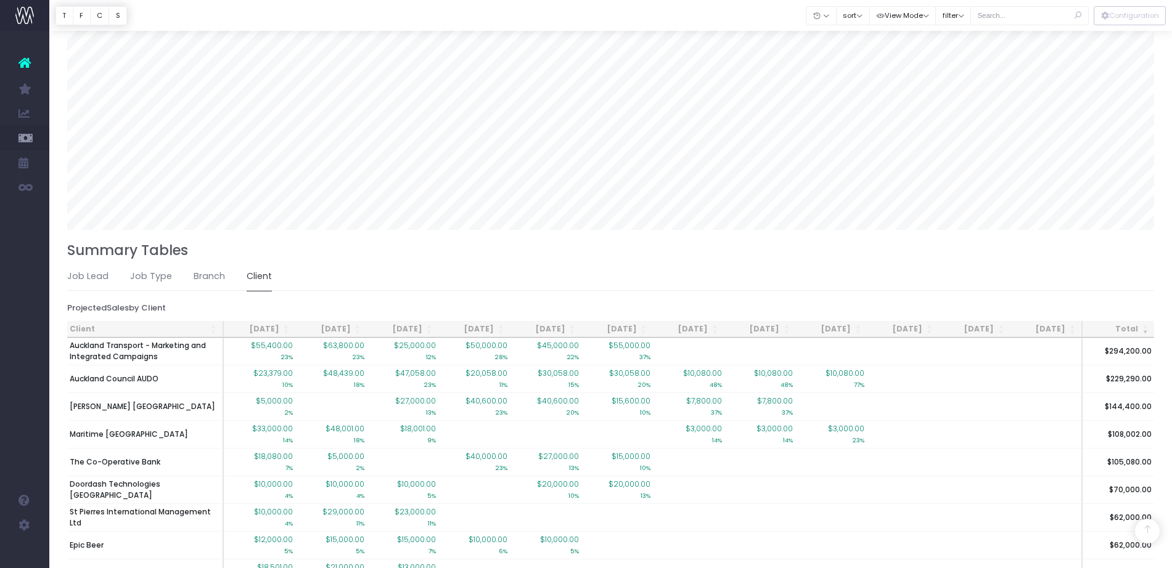
click at [100, 322] on th "Client" at bounding box center [145, 329] width 157 height 17
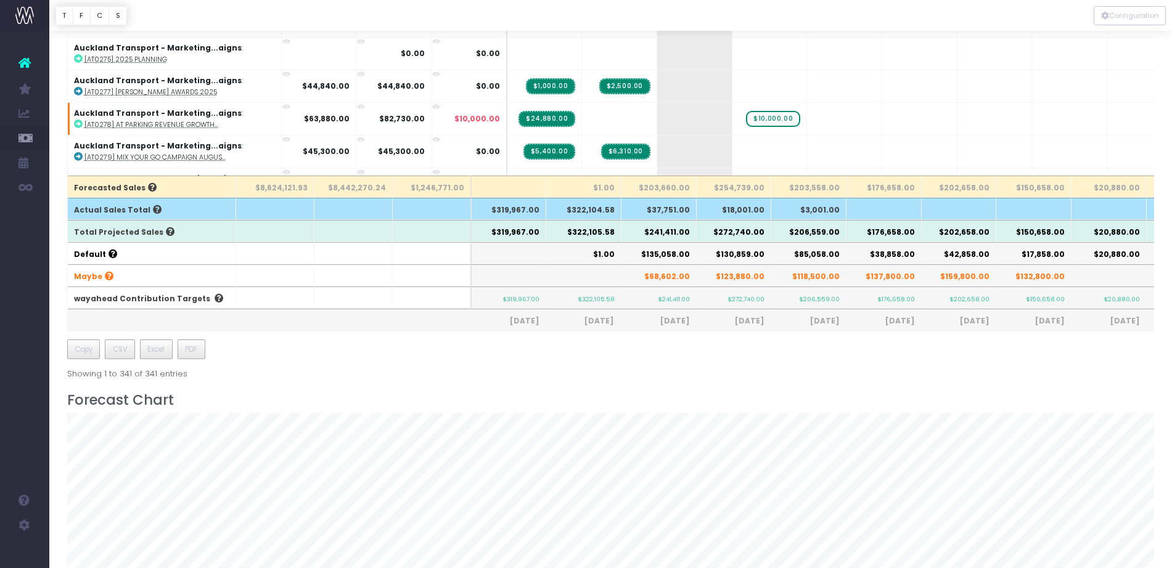
scroll to position [0, 0]
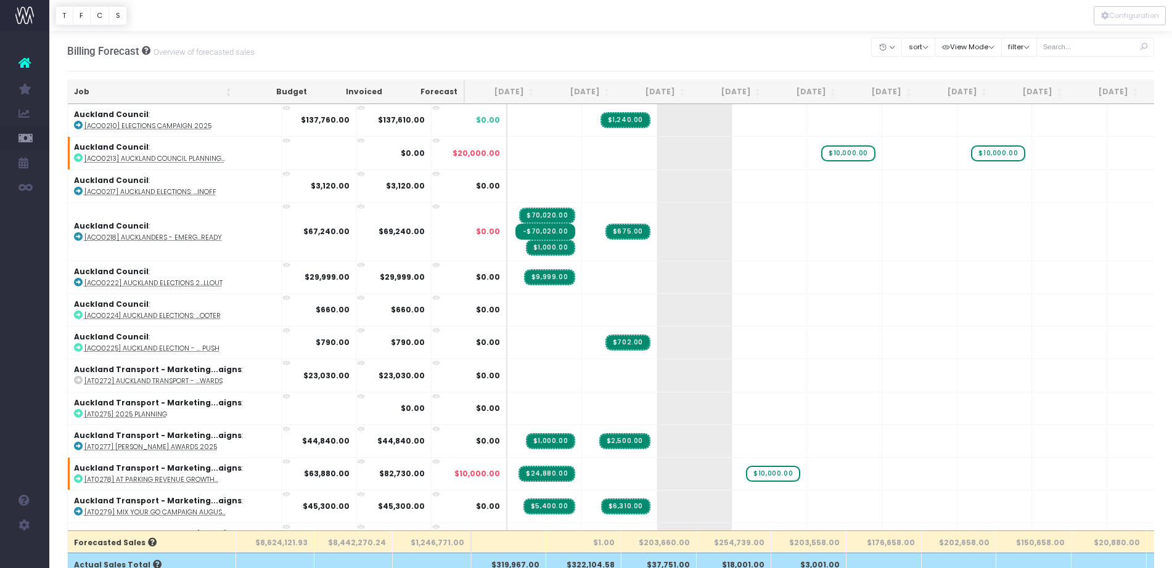
click at [152, 85] on th "Job" at bounding box center [153, 92] width 170 height 24
click at [1074, 46] on input "text" at bounding box center [1095, 47] width 118 height 19
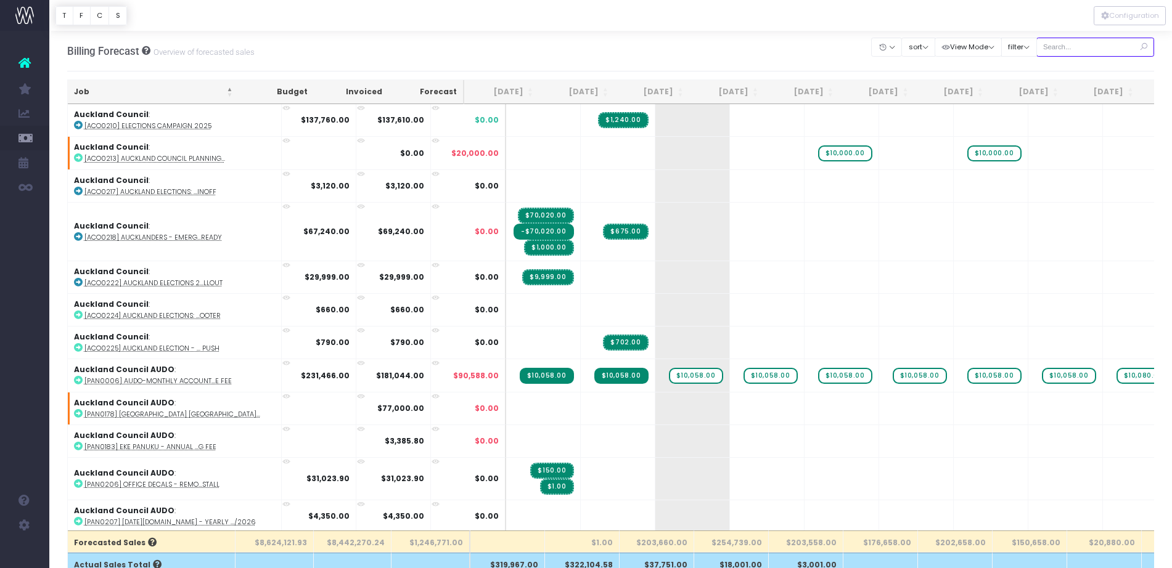
click at [1074, 46] on input "text" at bounding box center [1095, 47] width 118 height 19
type input "315"
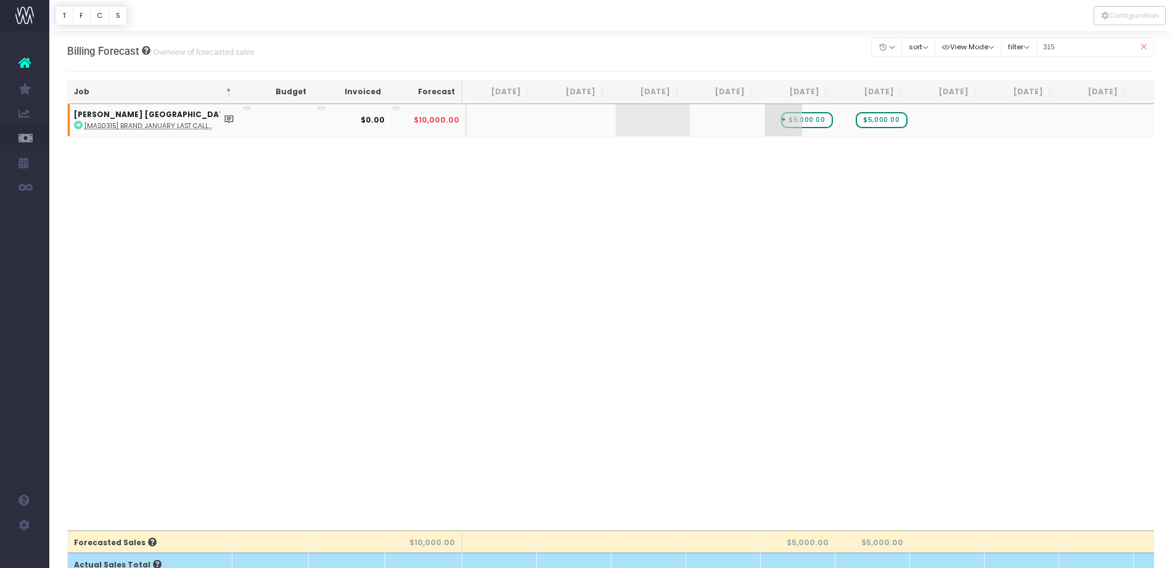
click at [799, 121] on span "$5,000.00" at bounding box center [806, 120] width 51 height 16
type input "10000"
click at [1148, 50] on icon at bounding box center [1143, 47] width 22 height 25
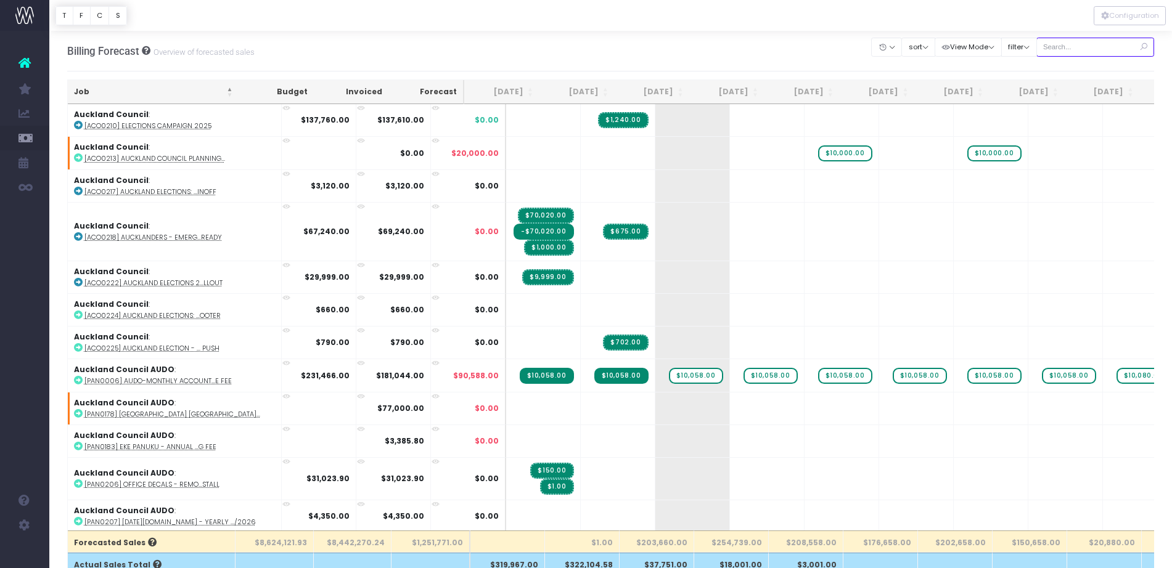
click at [1092, 39] on input "text" at bounding box center [1095, 47] width 118 height 19
type input "315"
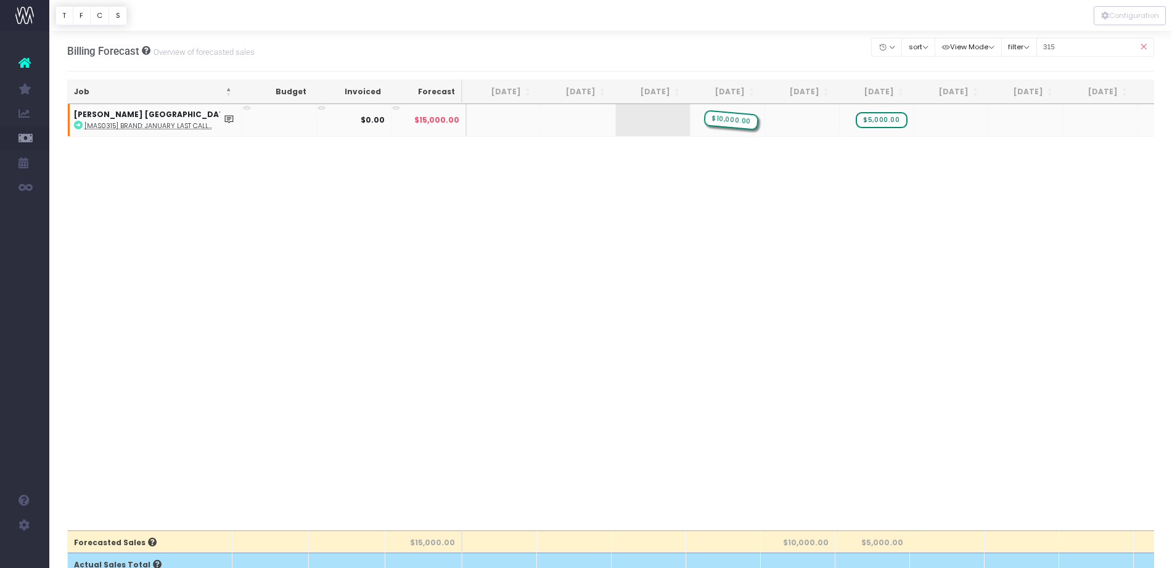
drag, startPoint x: 811, startPoint y: 118, endPoint x: 751, endPoint y: 123, distance: 60.6
drag, startPoint x: 887, startPoint y: 120, endPoint x: 819, endPoint y: 115, distance: 67.9
click at [1074, 49] on input "315" at bounding box center [1095, 47] width 118 height 19
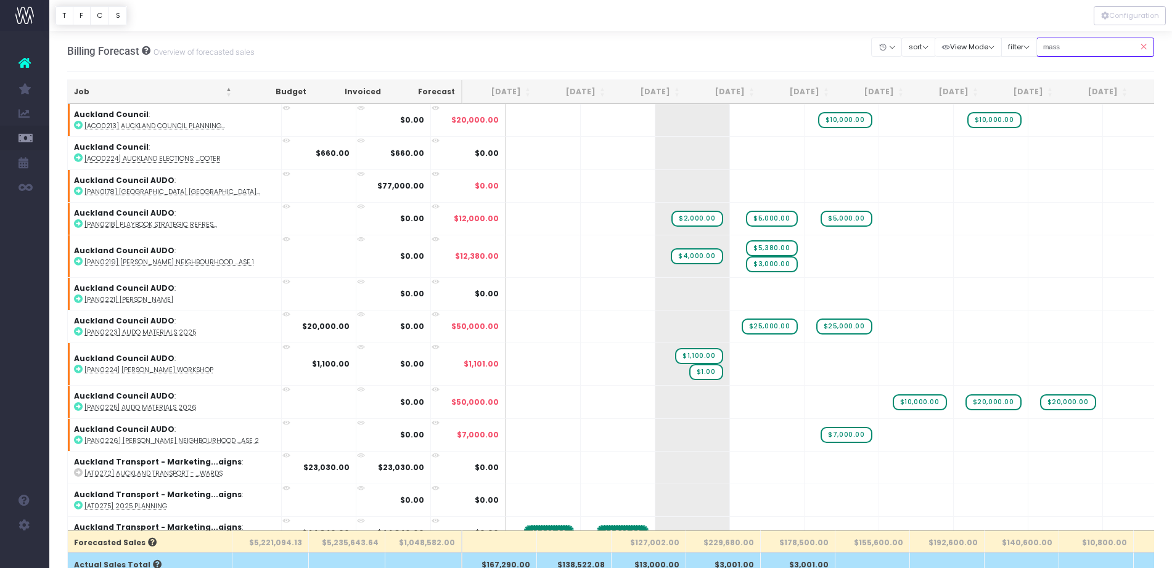
type input "mass"
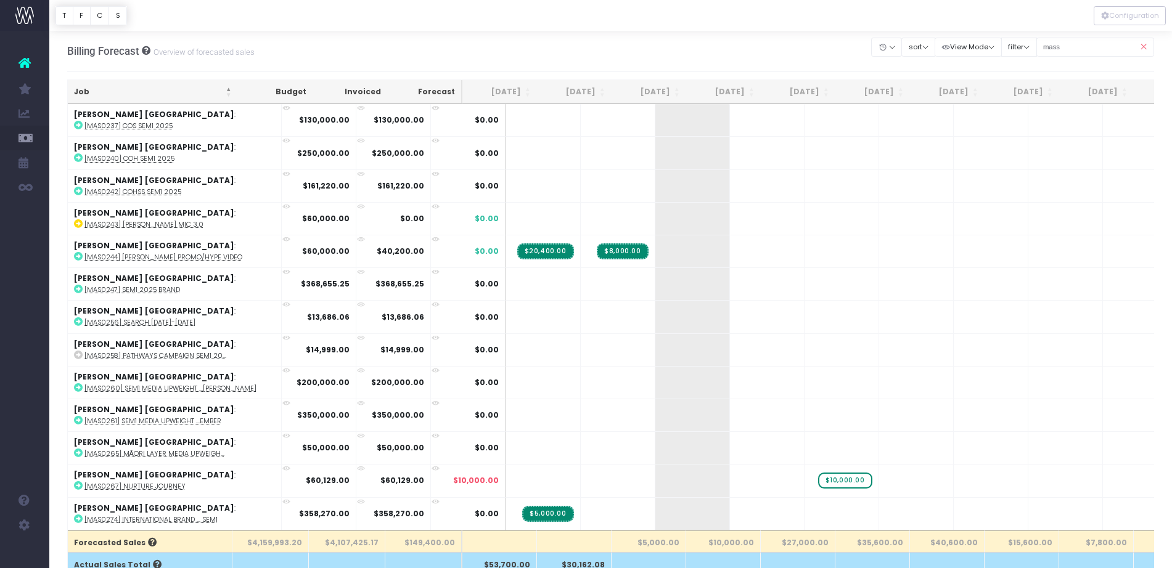
click at [1148, 42] on icon at bounding box center [1143, 47] width 22 height 25
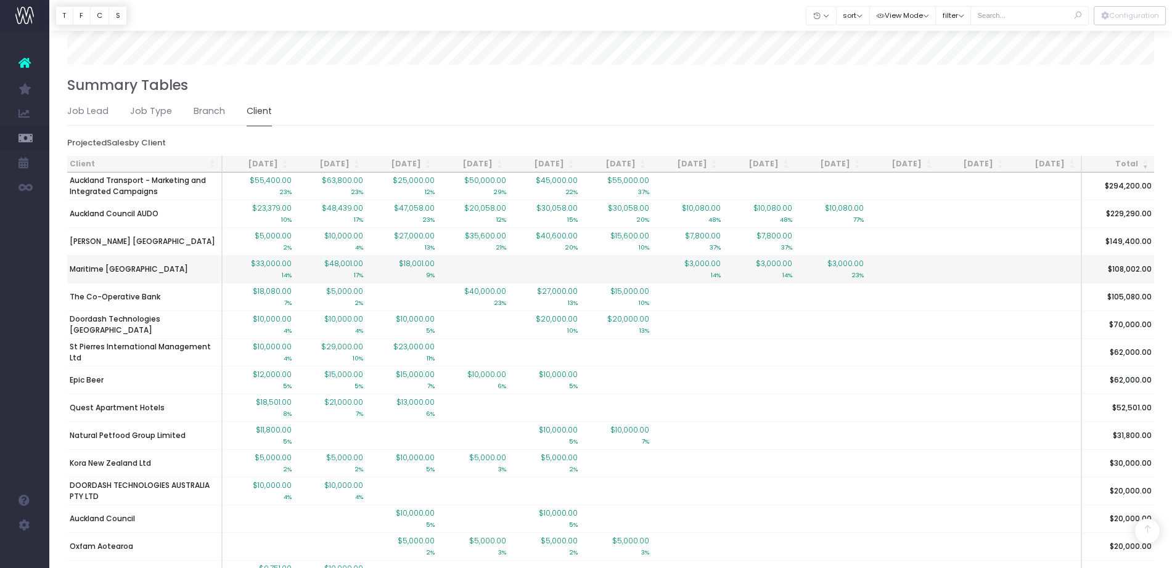
scroll to position [975, 0]
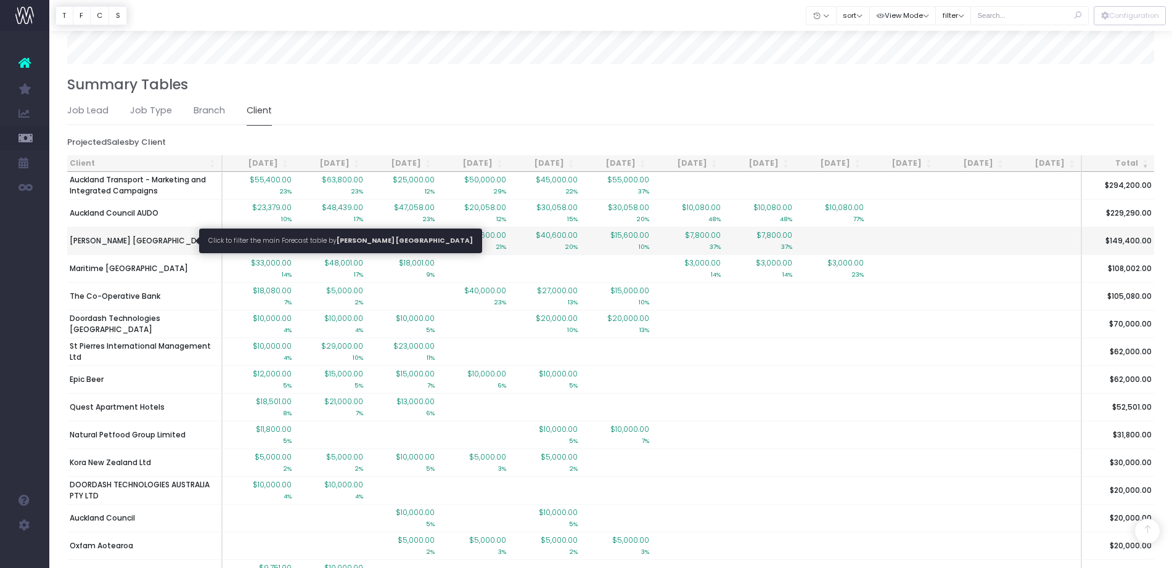
click at [164, 237] on span "[PERSON_NAME] [GEOGRAPHIC_DATA]" at bounding box center [142, 240] width 145 height 11
type input ""[PERSON_NAME][GEOGRAPHIC_DATA]""
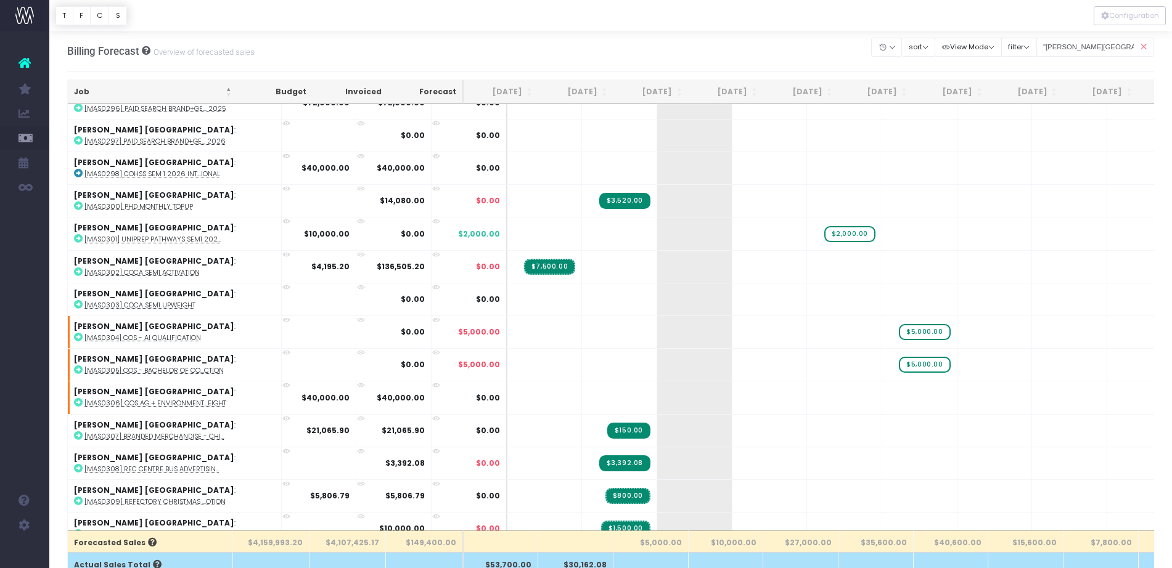
scroll to position [1012, 0]
drag, startPoint x: 812, startPoint y: 238, endPoint x: 745, endPoint y: 234, distance: 67.9
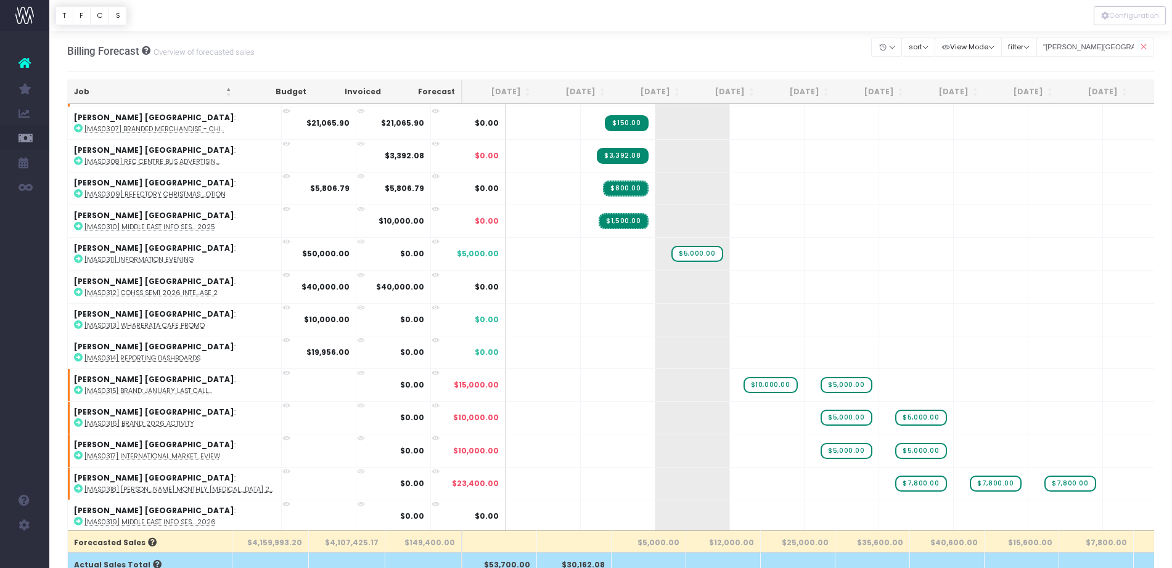
scroll to position [1330, 0]
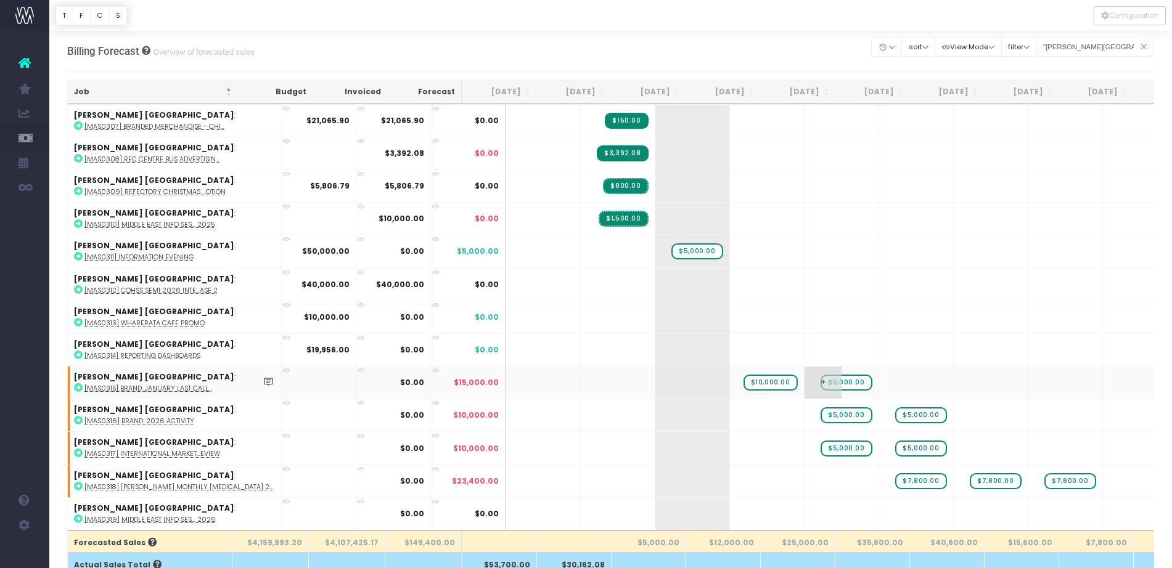
click at [820, 375] on span "$5,000.00" at bounding box center [845, 383] width 51 height 16
click at [177, 14] on div at bounding box center [610, 15] width 1123 height 31
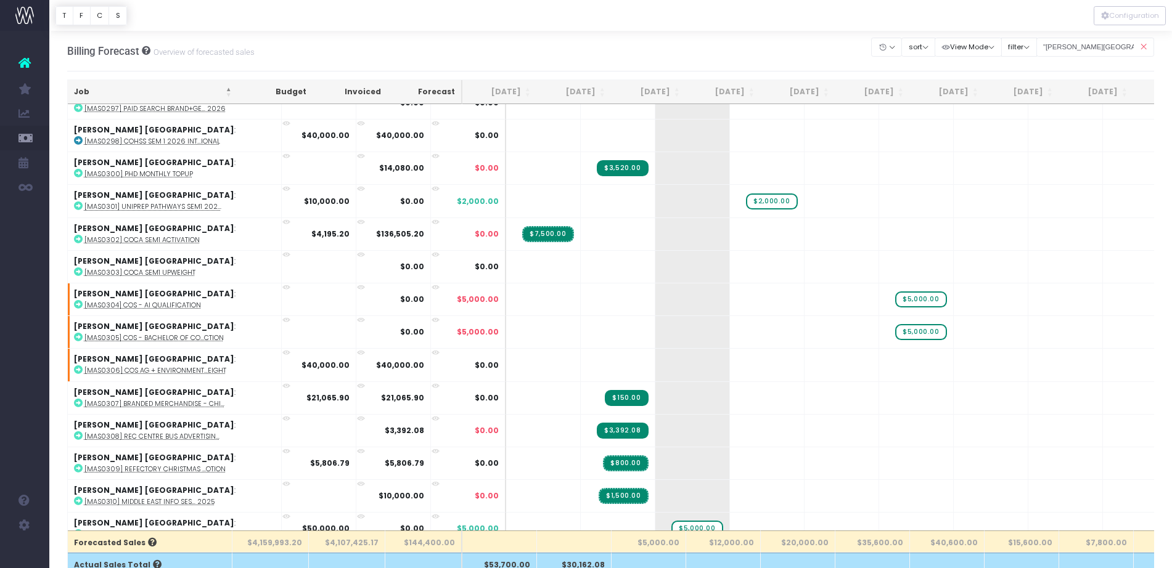
scroll to position [1333, 0]
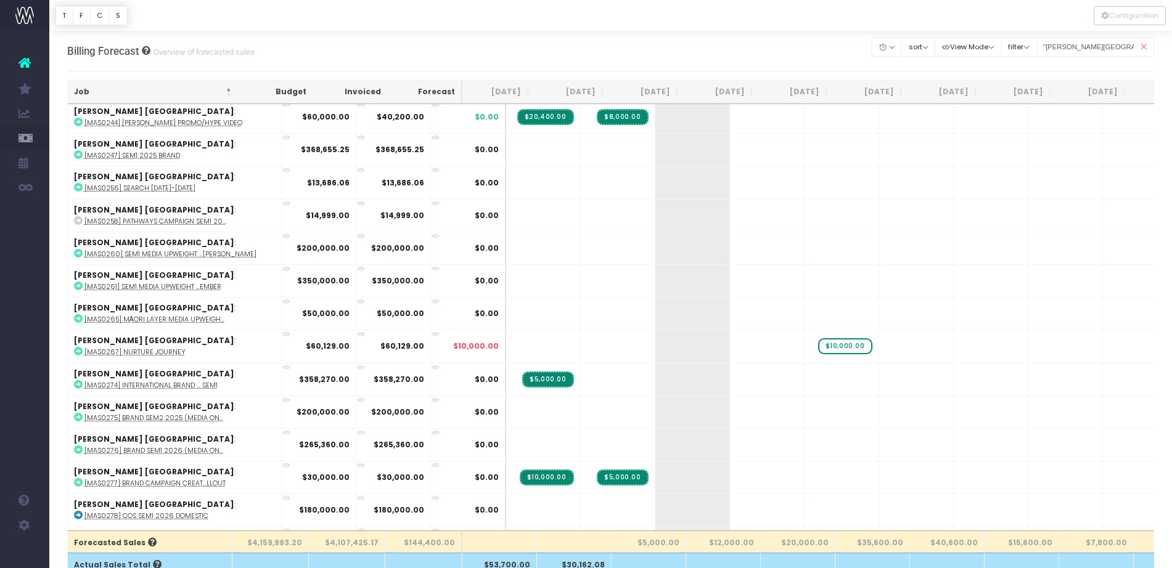
scroll to position [0, 0]
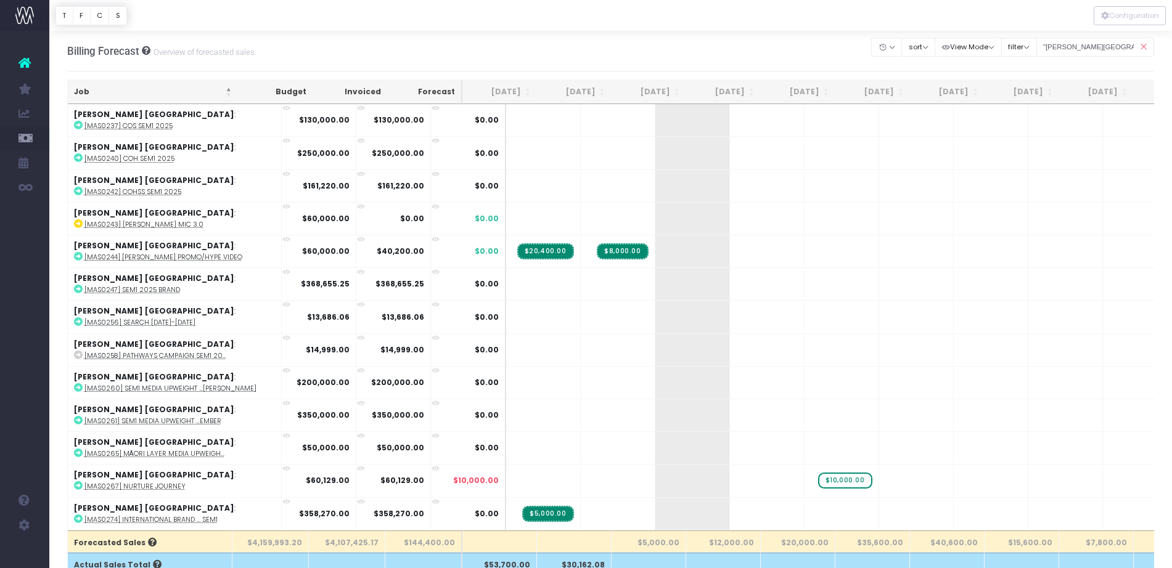
click at [1143, 47] on icon at bounding box center [1143, 47] width 22 height 25
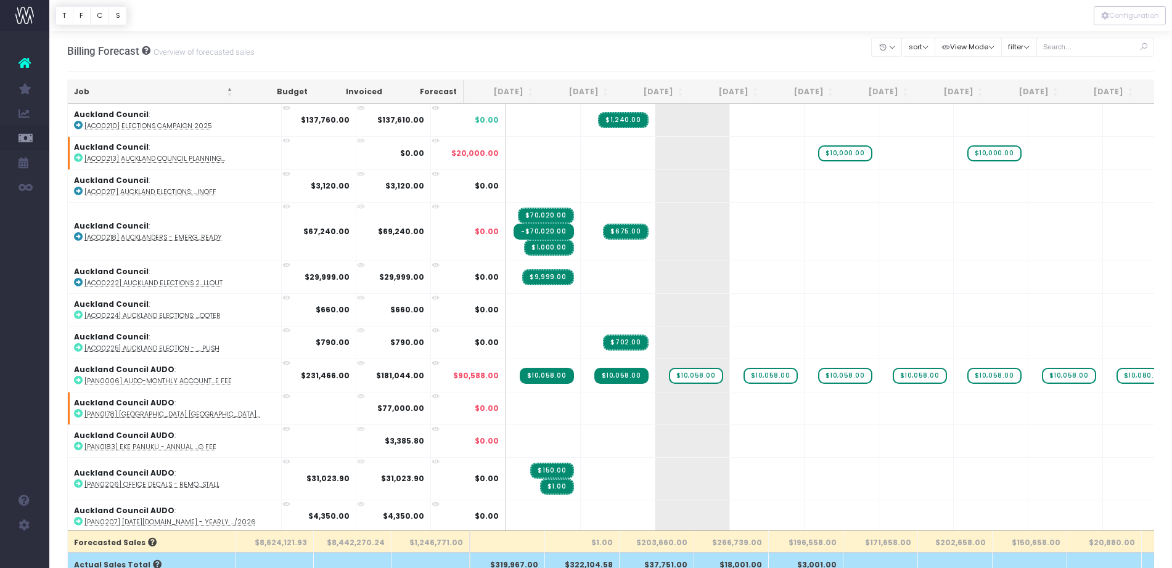
click at [1074, 48] on input "text" at bounding box center [1095, 47] width 118 height 19
type input "child"
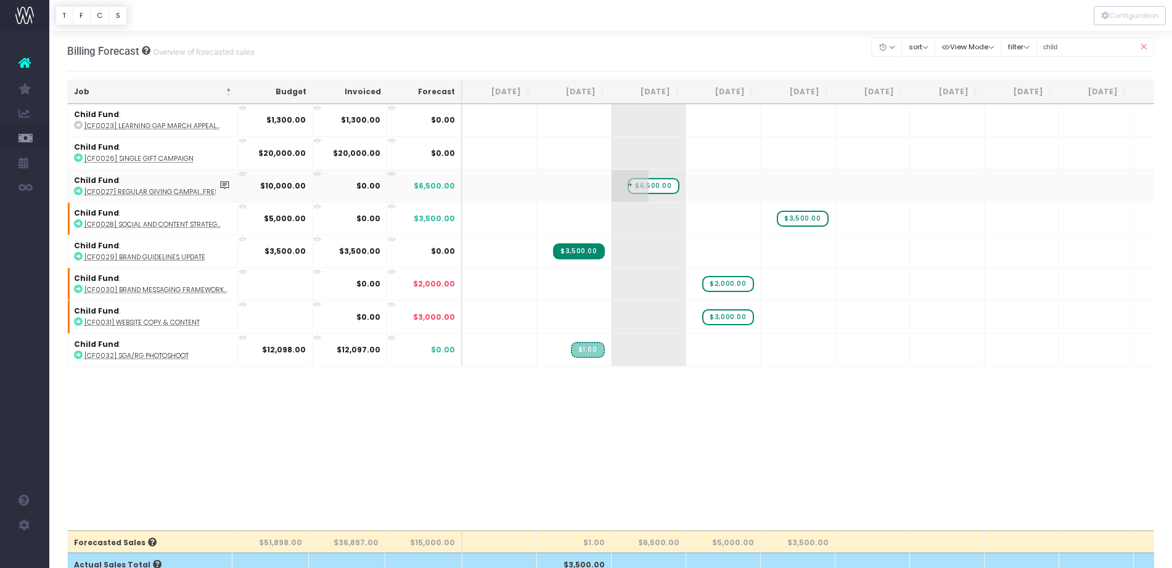
click at [666, 186] on span "$6,500.00" at bounding box center [653, 186] width 51 height 16
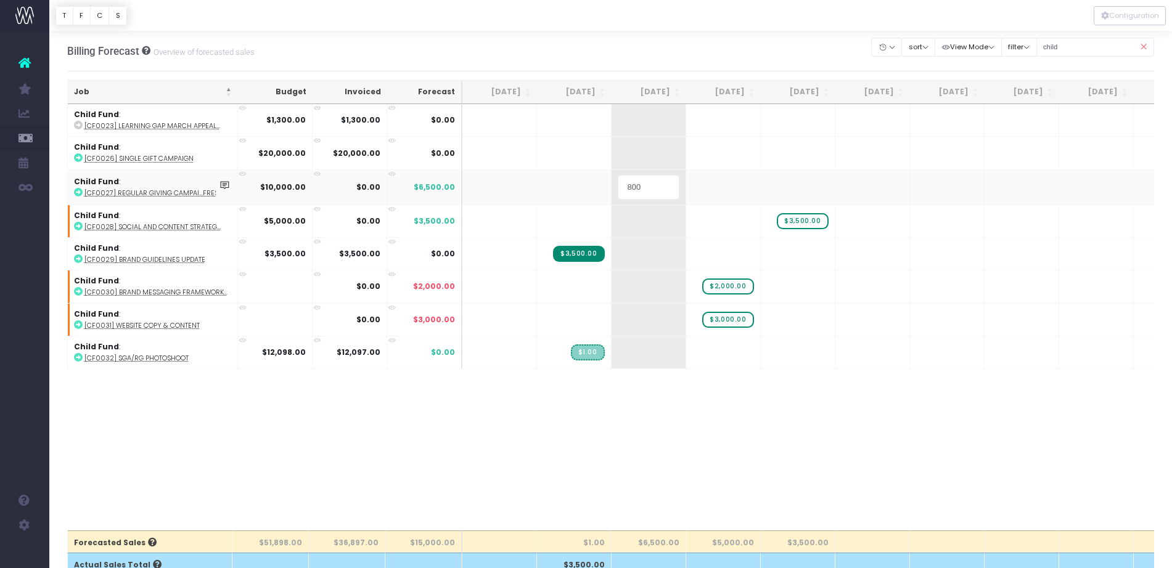
type input "8000"
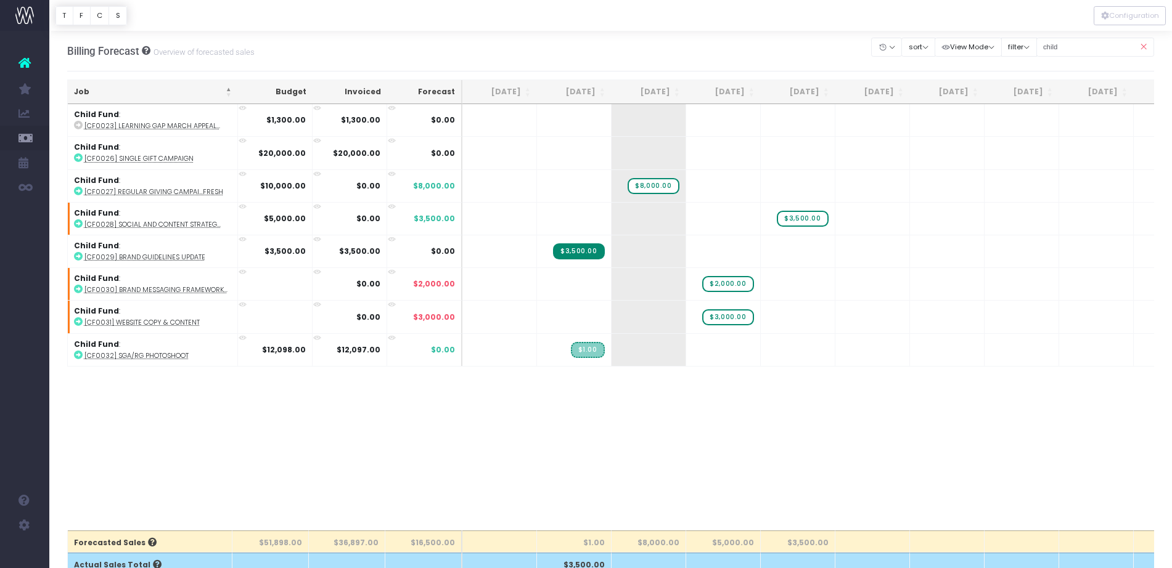
click at [1146, 43] on icon at bounding box center [1143, 47] width 22 height 25
click at [1143, 47] on icon at bounding box center [1143, 47] width 22 height 25
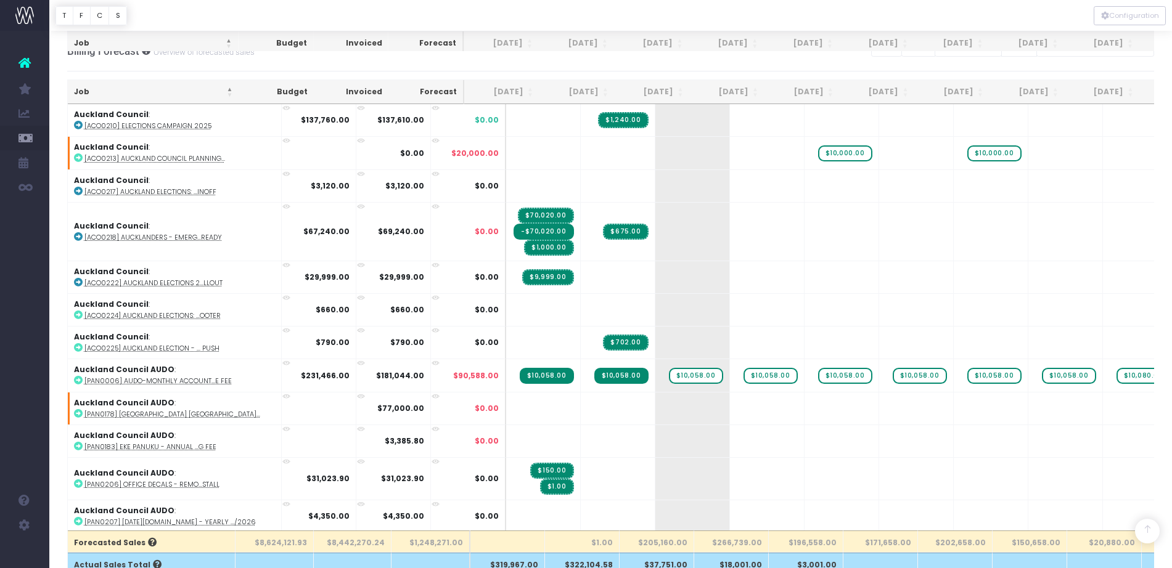
scroll to position [385, 0]
